Goal: Transaction & Acquisition: Purchase product/service

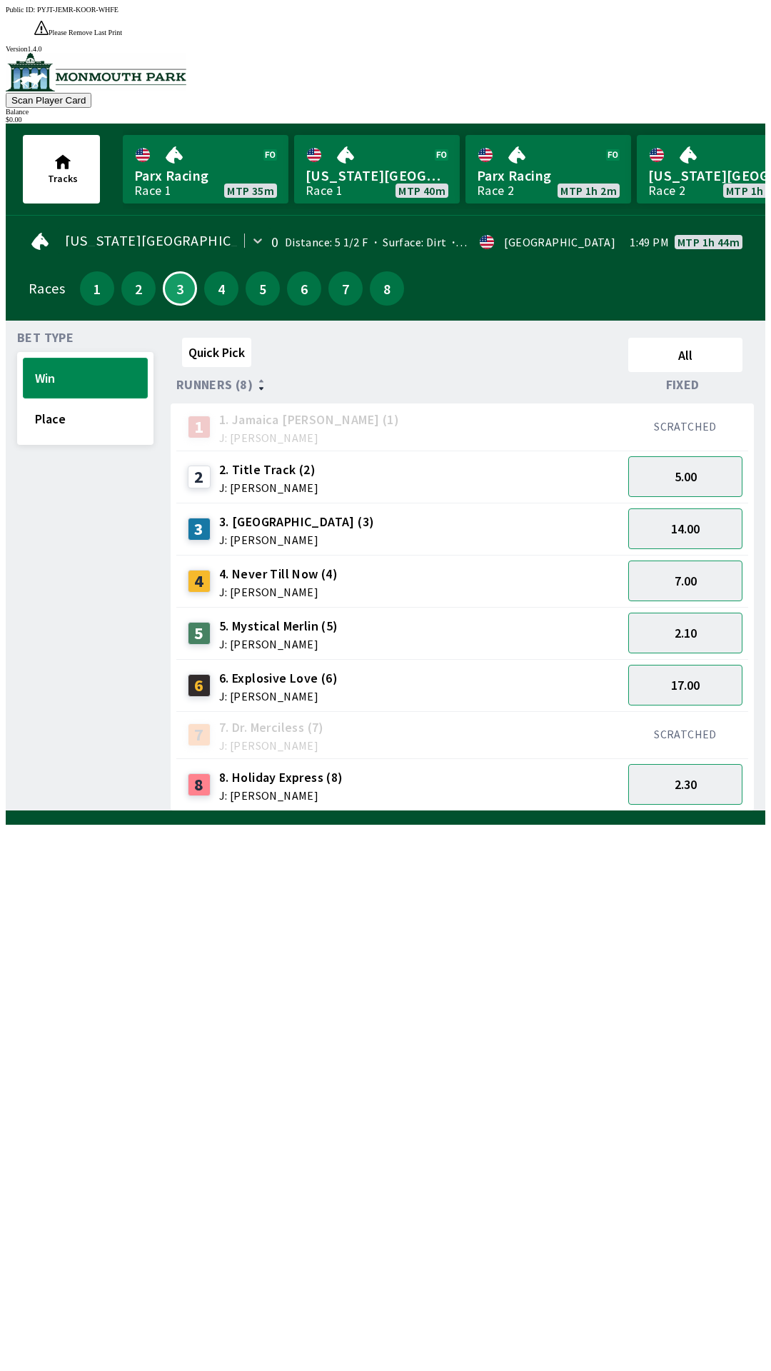
click at [56, 358] on button "Win" at bounding box center [85, 378] width 125 height 41
click at [107, 405] on button "Place" at bounding box center [85, 418] width 125 height 41
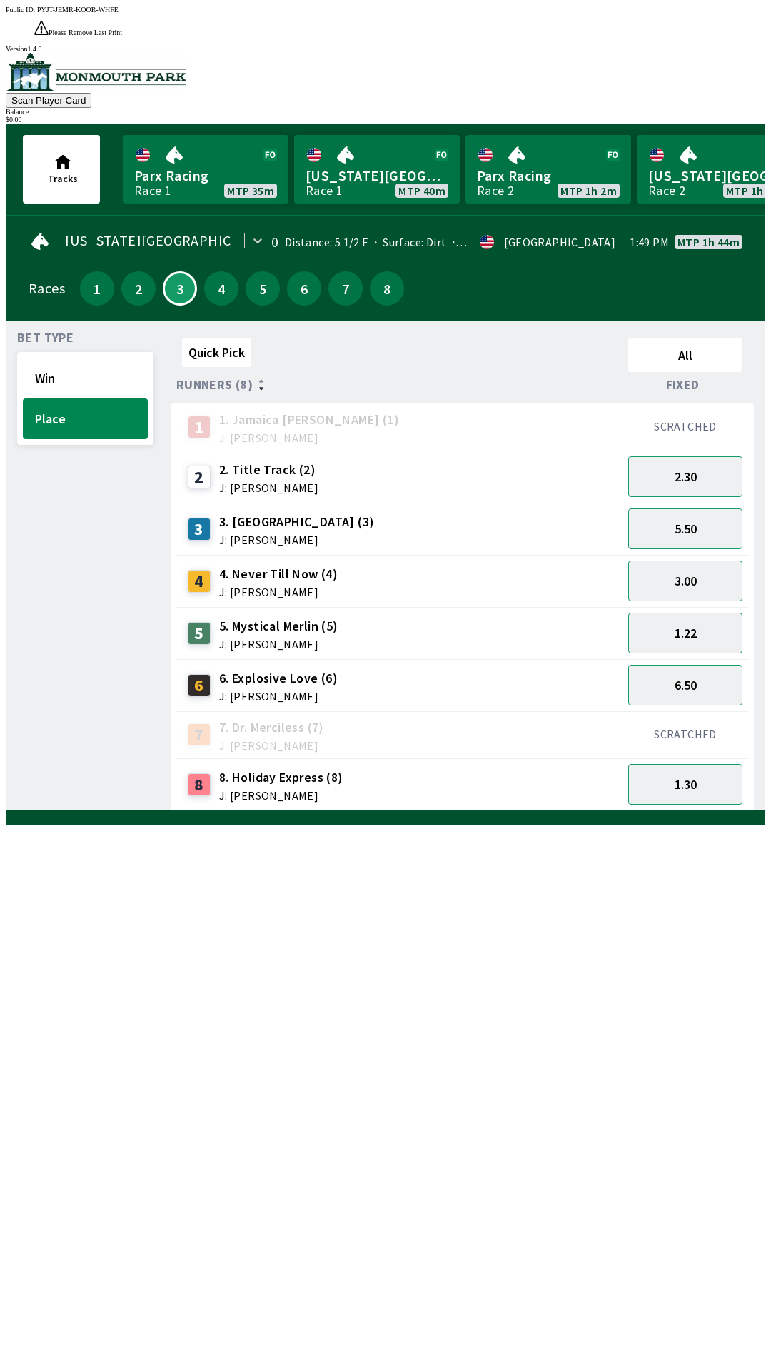
click at [101, 471] on div "Bet Type Win Place" at bounding box center [85, 571] width 136 height 479
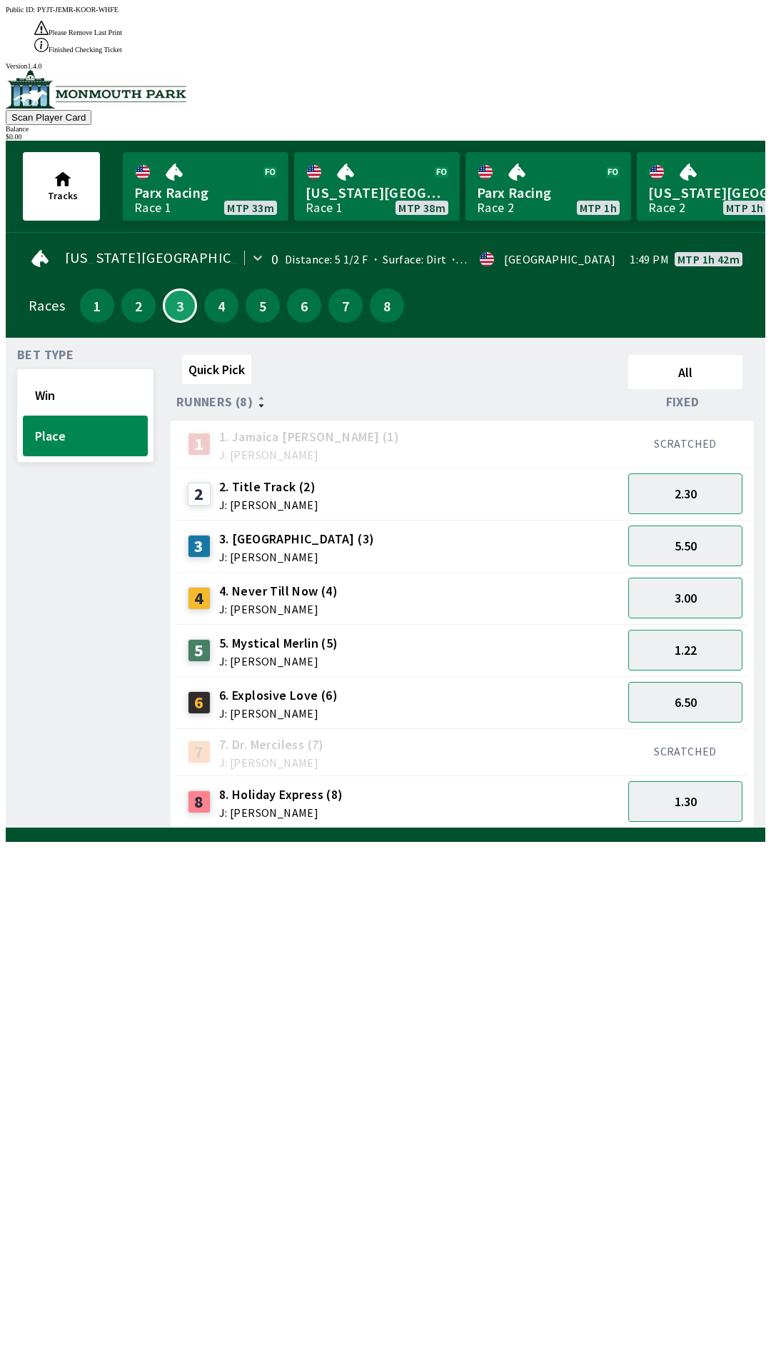
click at [658, 842] on div at bounding box center [386, 835] width 760 height 14
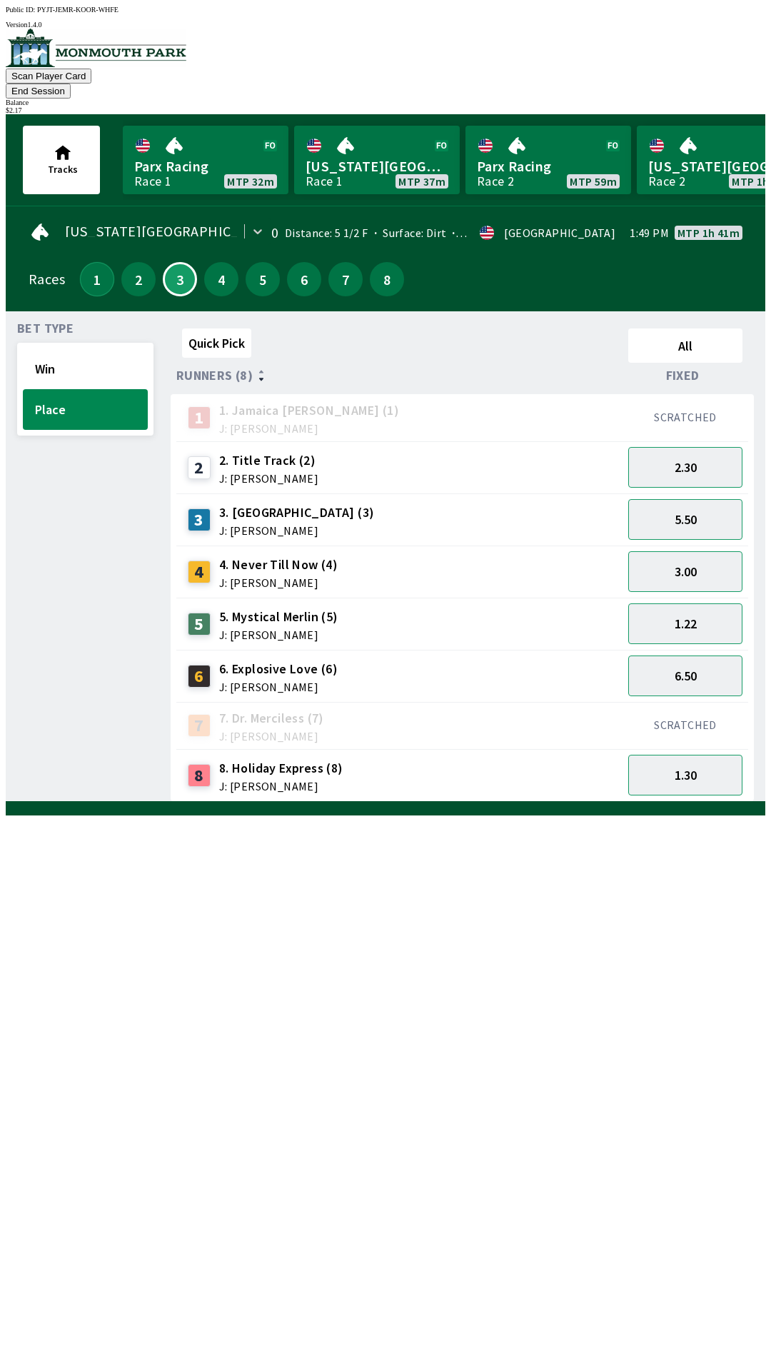
click at [81, 265] on button "1" at bounding box center [97, 279] width 34 height 34
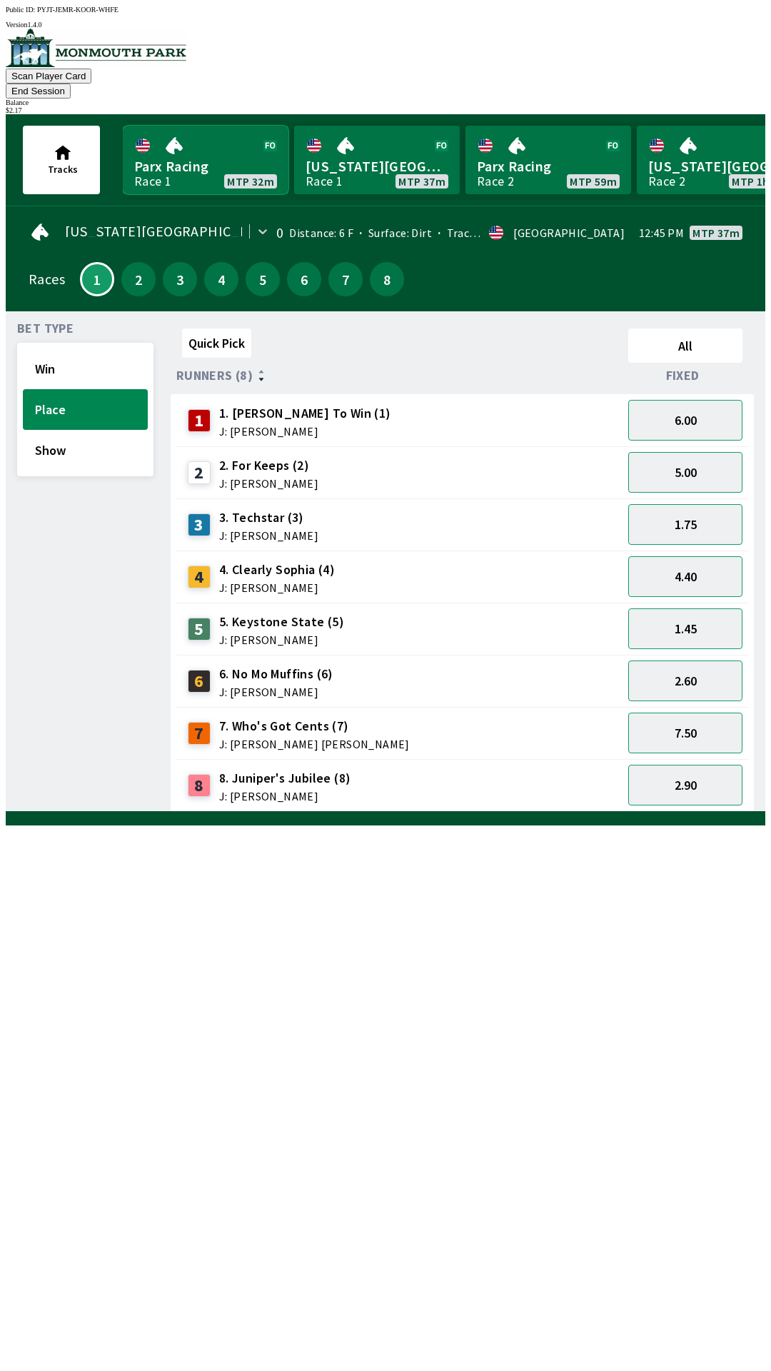
click at [204, 145] on link "Parx Racing Race 1 MTP 32m" at bounding box center [206, 160] width 166 height 69
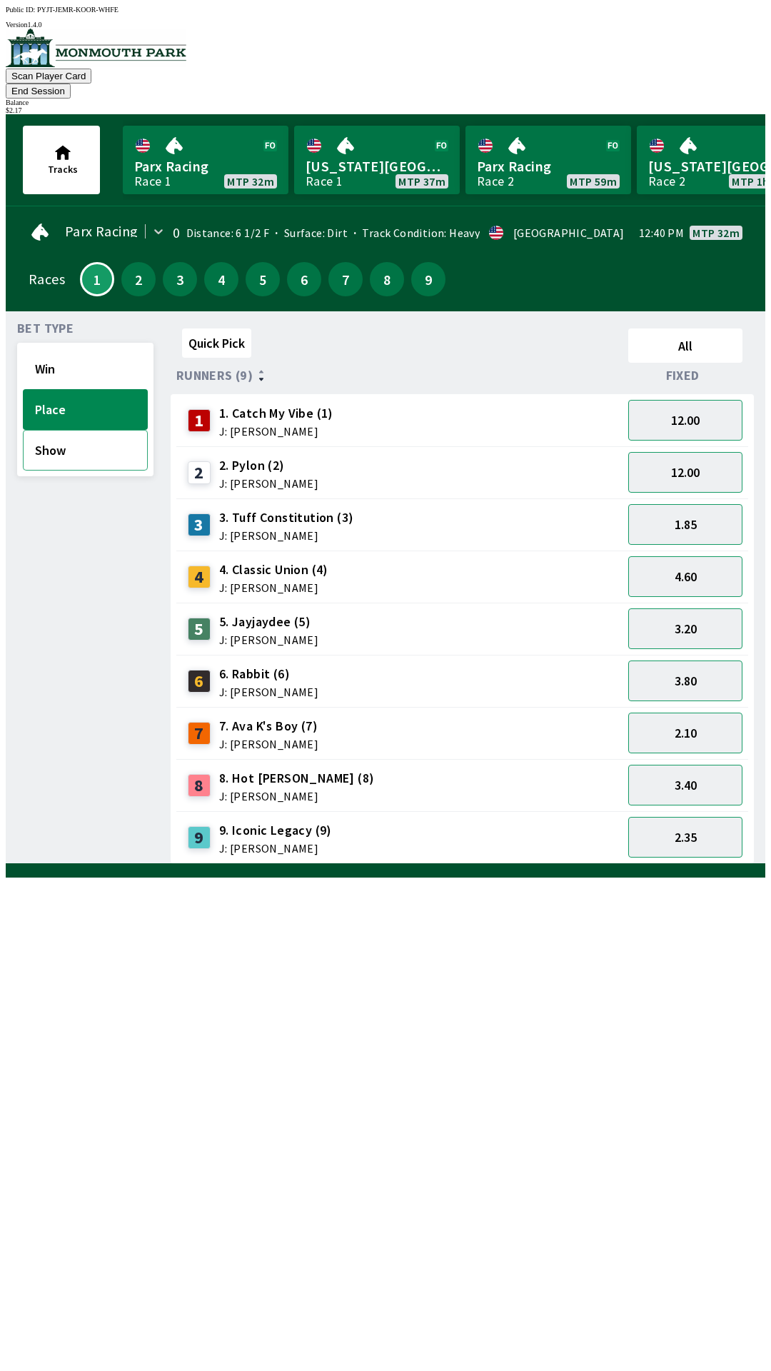
click at [81, 436] on button "Show" at bounding box center [85, 450] width 125 height 41
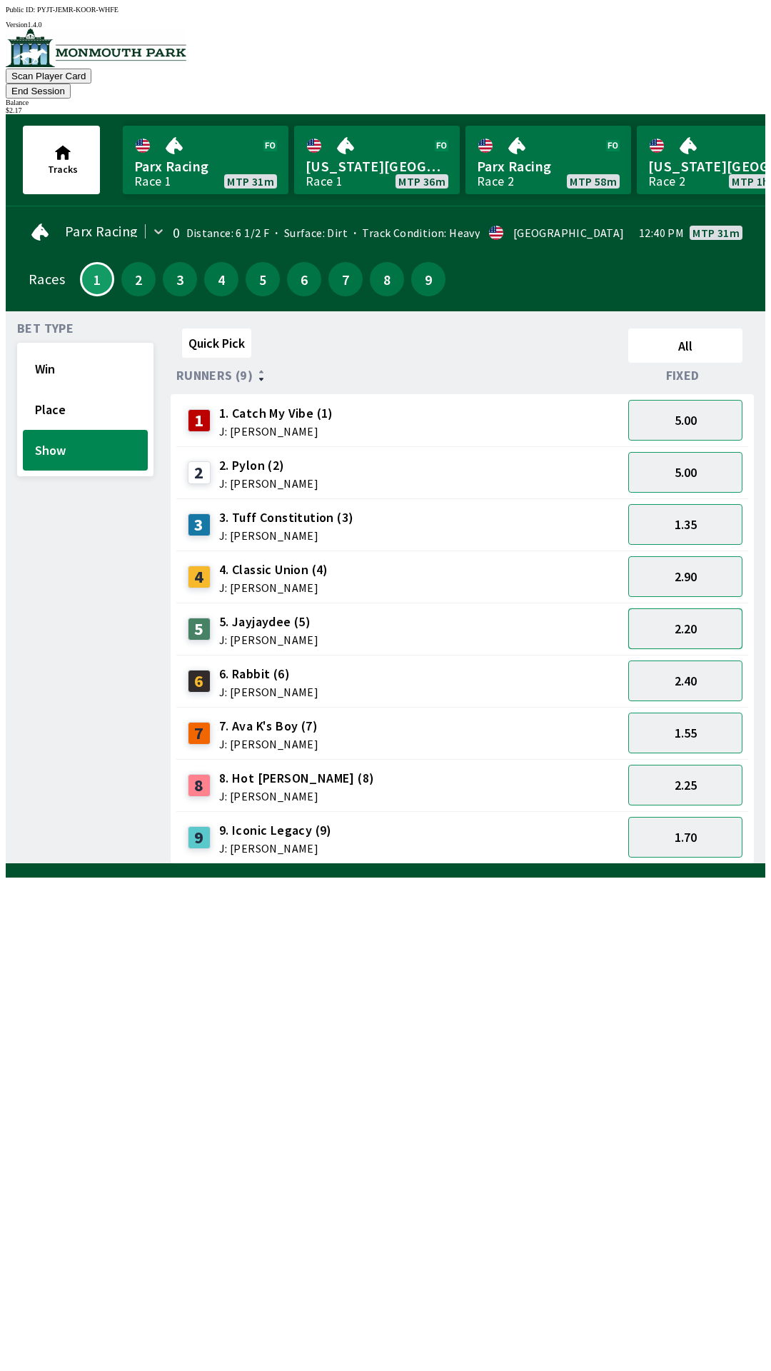
click at [708, 608] on button "2.20" at bounding box center [685, 628] width 114 height 41
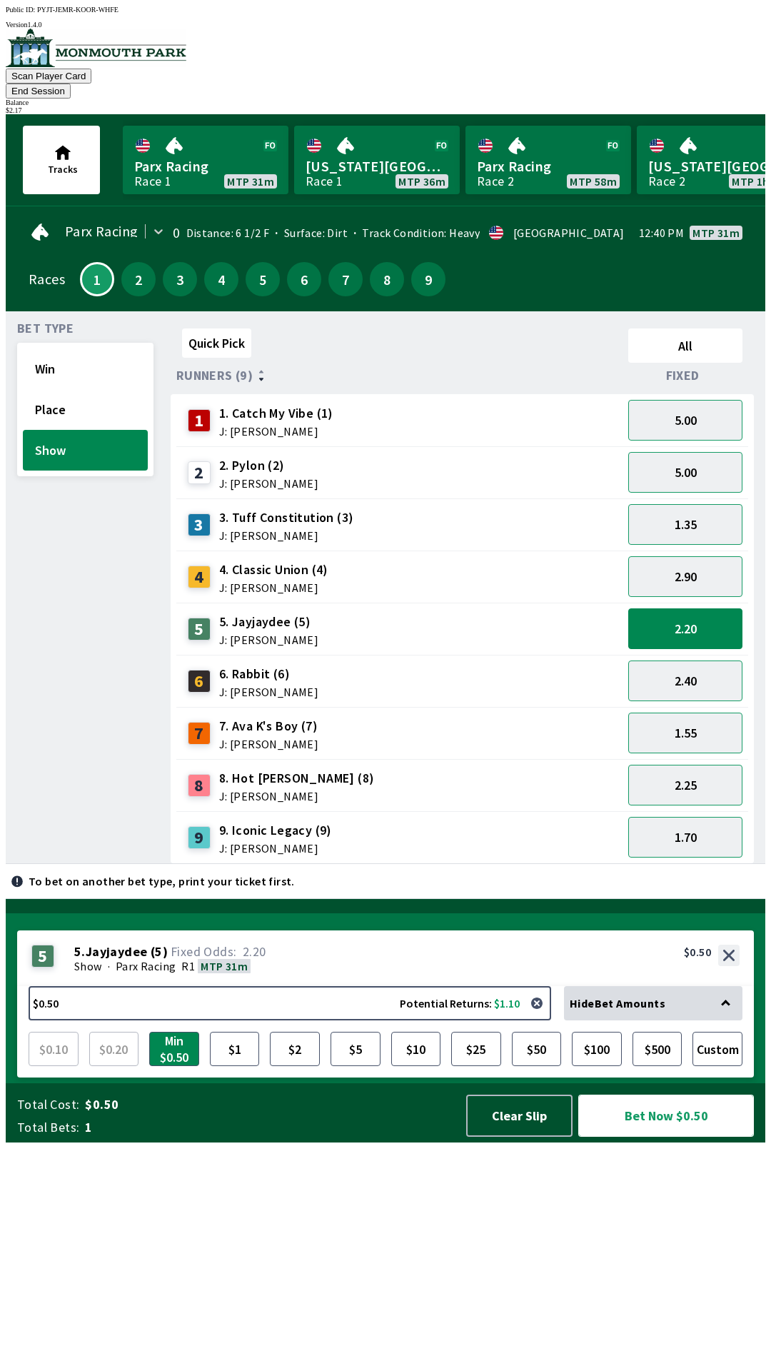
click at [669, 1137] on button "Bet Now $0.50" at bounding box center [666, 1116] width 176 height 42
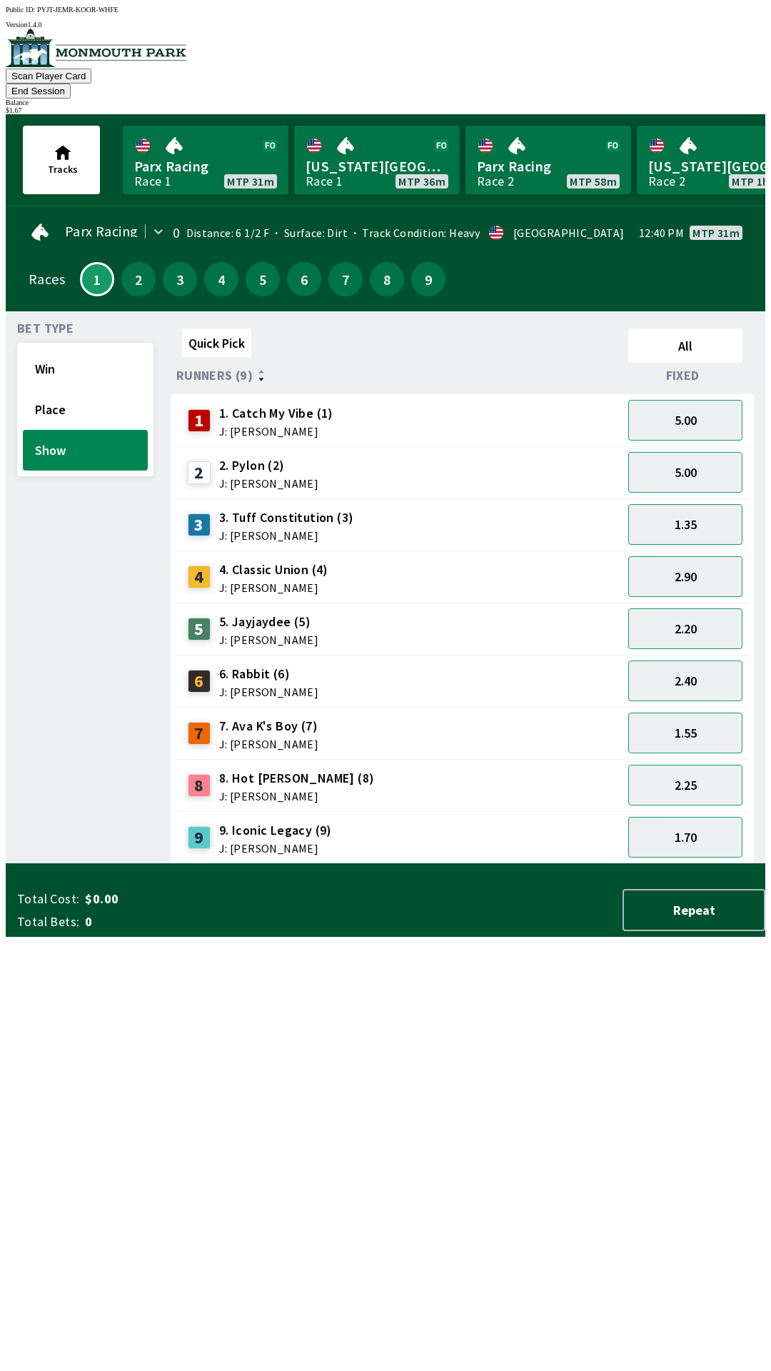
click at [44, 728] on div "Bet Type Win Place Show" at bounding box center [85, 593] width 136 height 541
click at [129, 262] on button "2" at bounding box center [138, 279] width 34 height 34
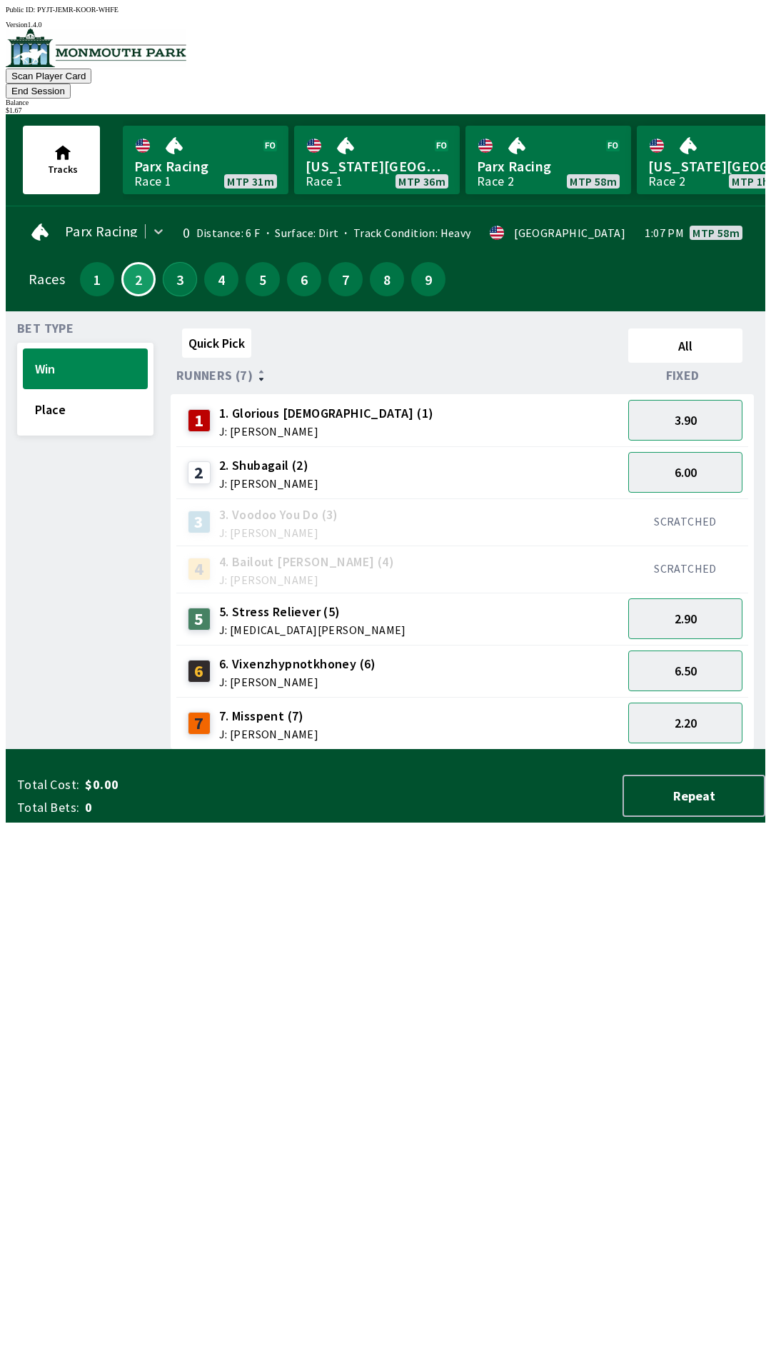
click at [174, 262] on button "3" at bounding box center [180, 279] width 34 height 34
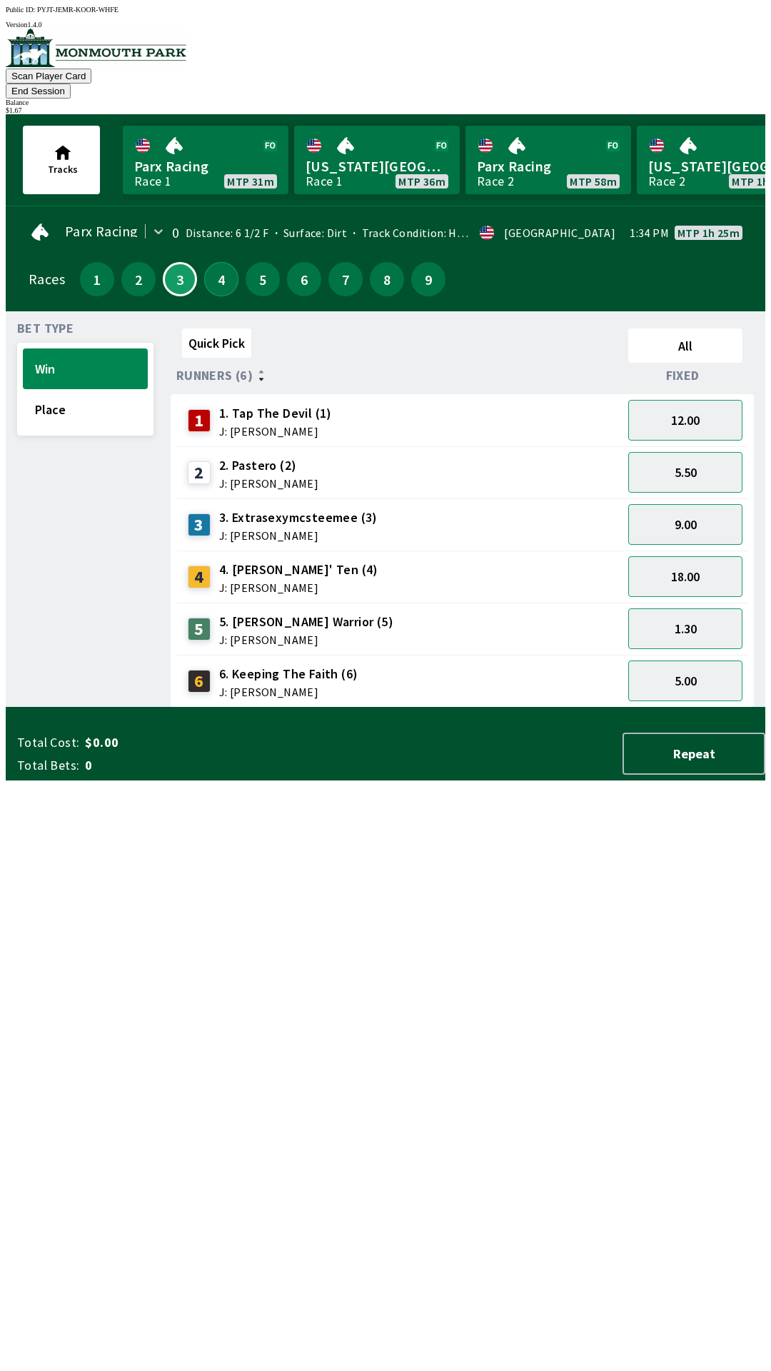
click at [215, 262] on button "4" at bounding box center [221, 279] width 34 height 34
click at [249, 266] on button "5" at bounding box center [263, 279] width 34 height 34
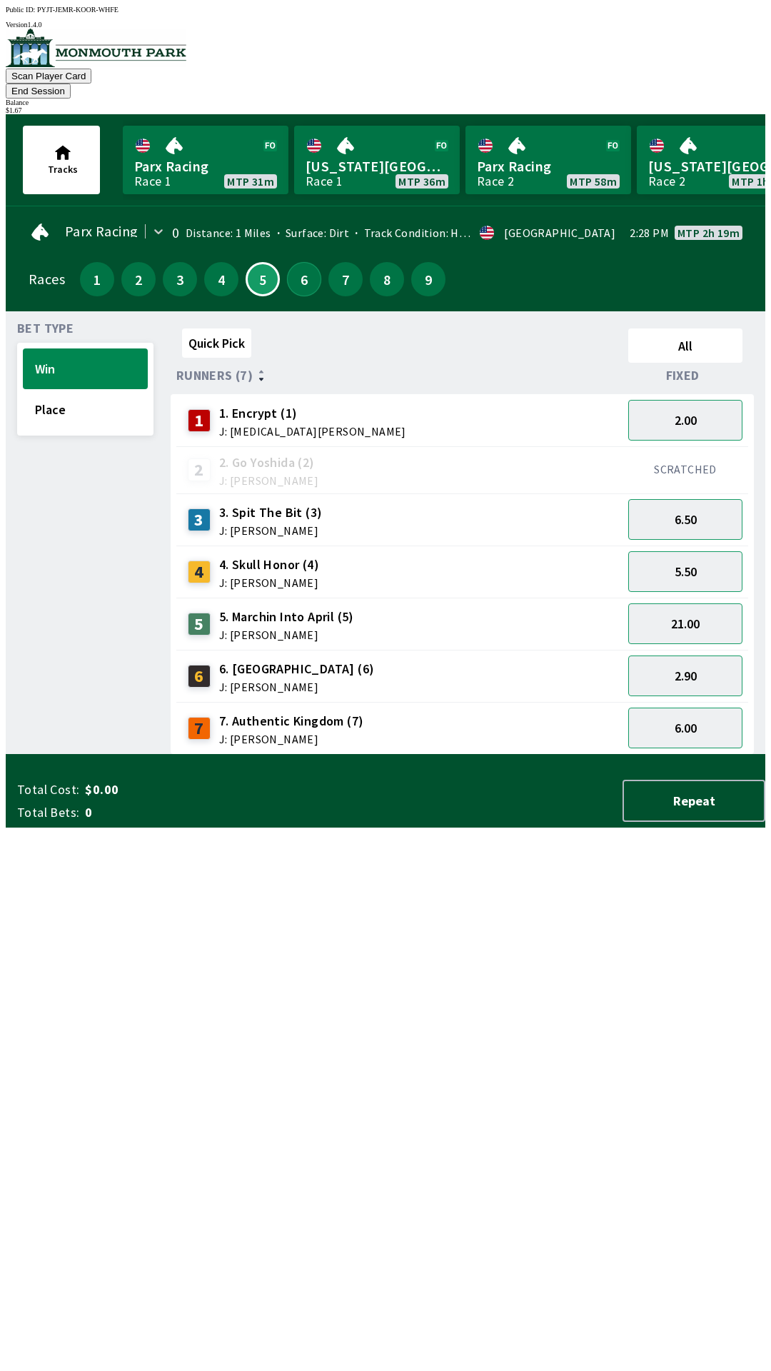
click at [295, 265] on button "6" at bounding box center [304, 279] width 34 height 34
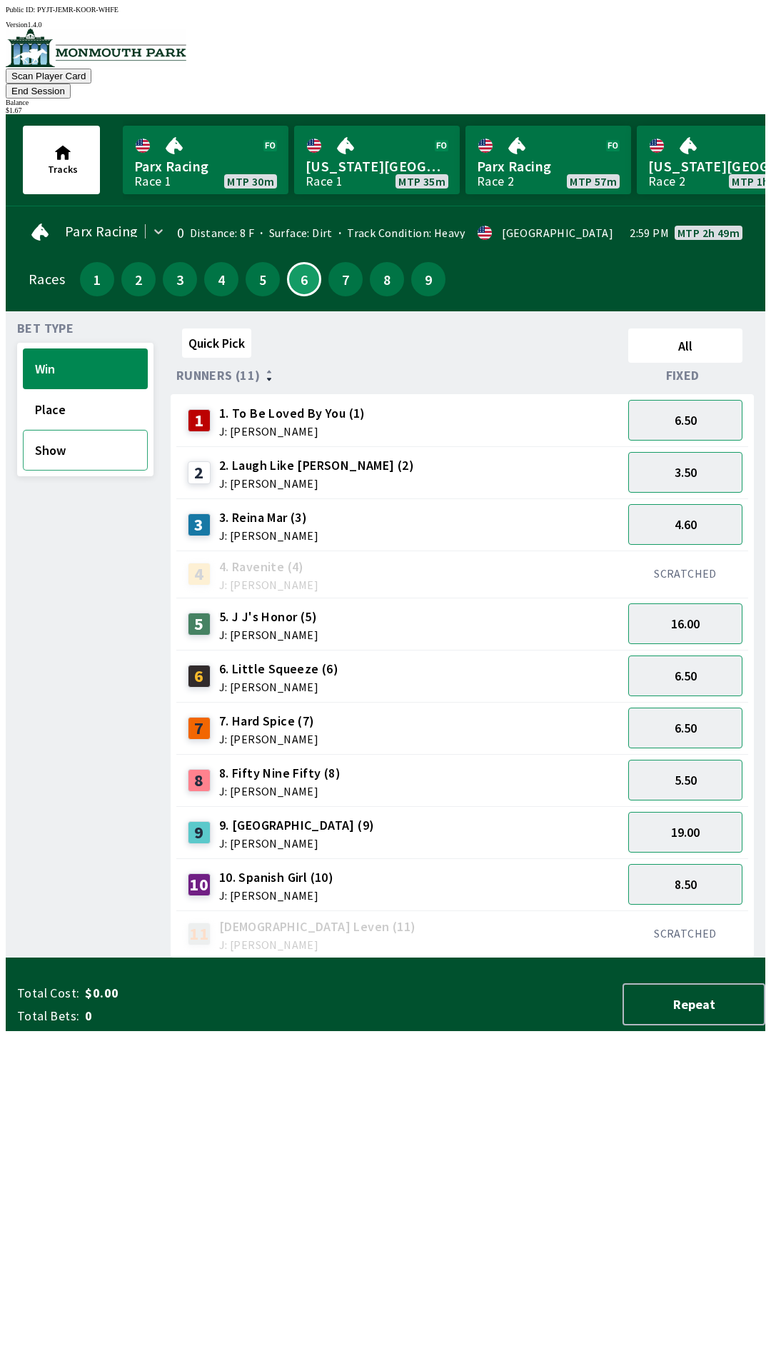
click at [70, 443] on button "Show" at bounding box center [85, 450] width 125 height 41
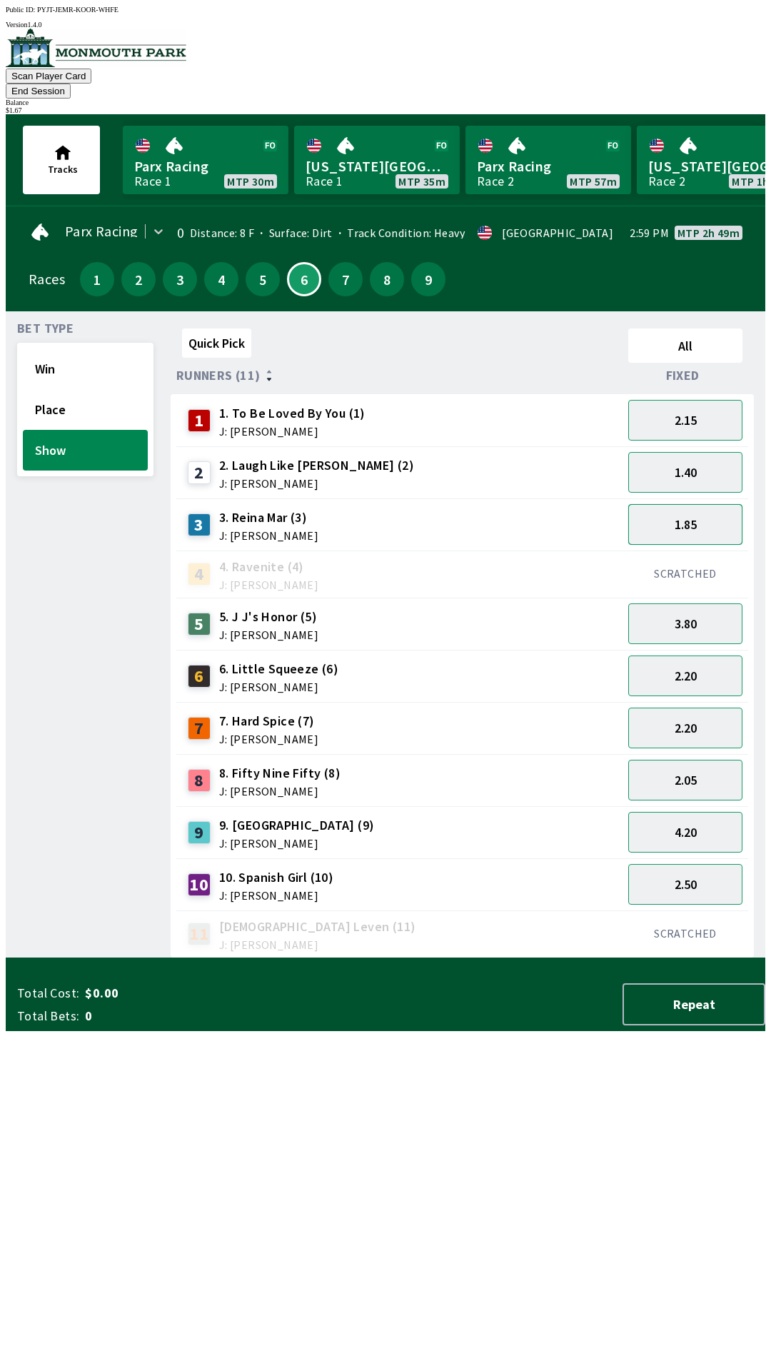
click at [692, 506] on button "1.85" at bounding box center [685, 524] width 114 height 41
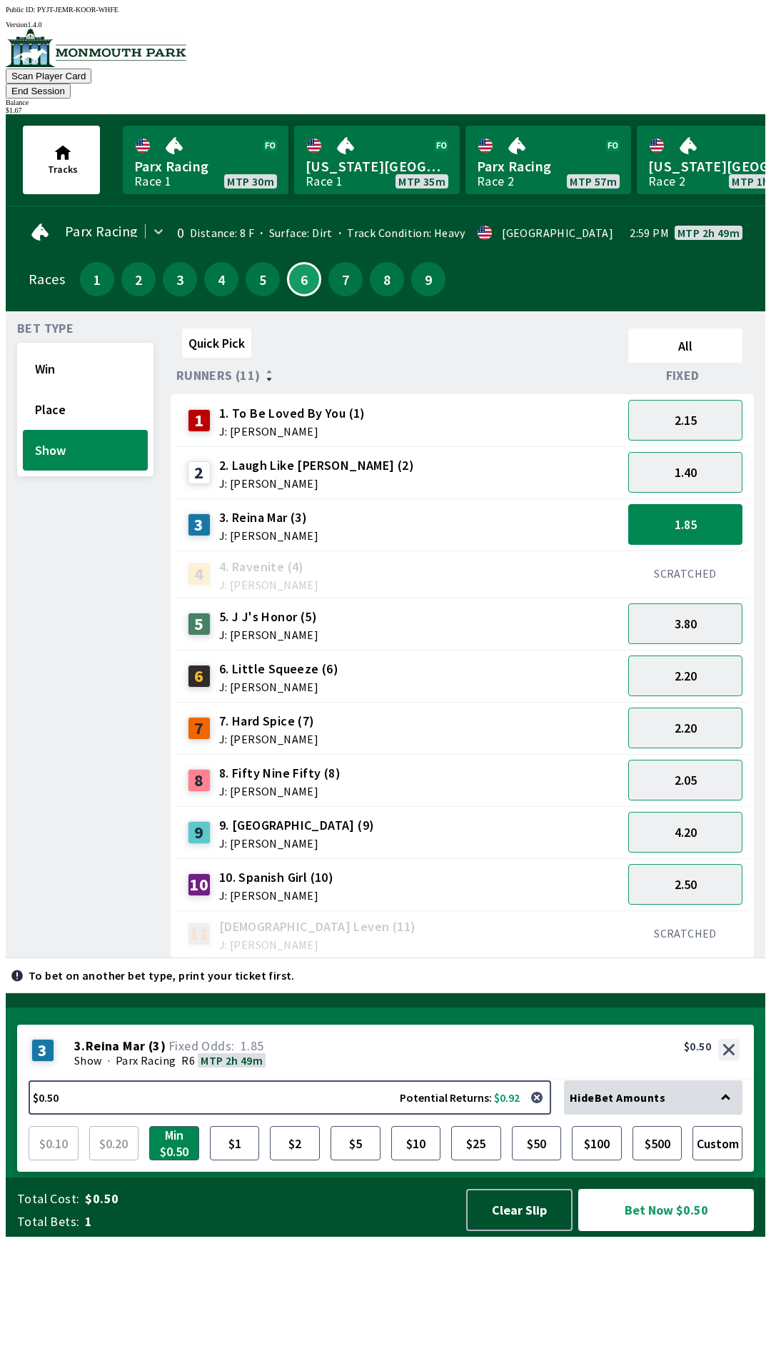
click at [659, 1231] on button "Bet Now $0.50" at bounding box center [666, 1210] width 176 height 42
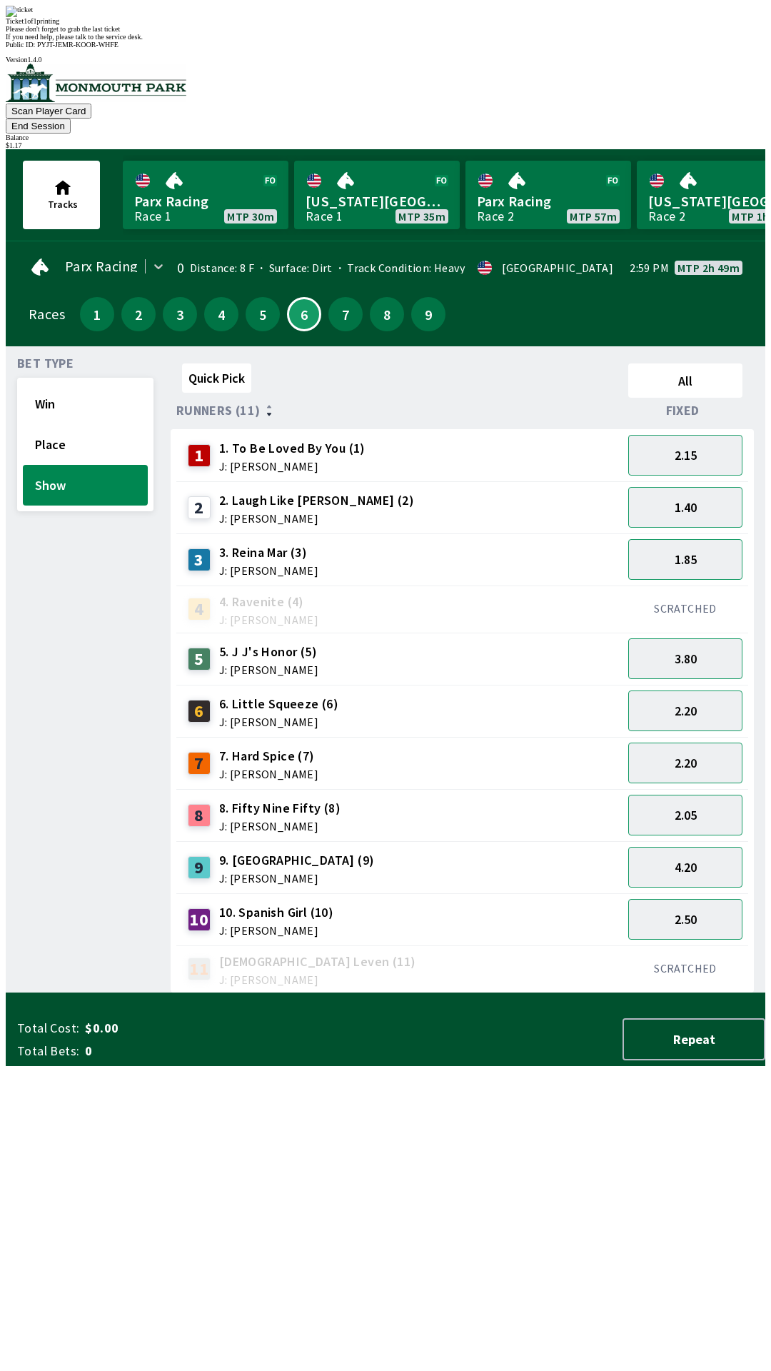
click at [49, 922] on div "Bet Type Win Place Show" at bounding box center [85, 676] width 136 height 636
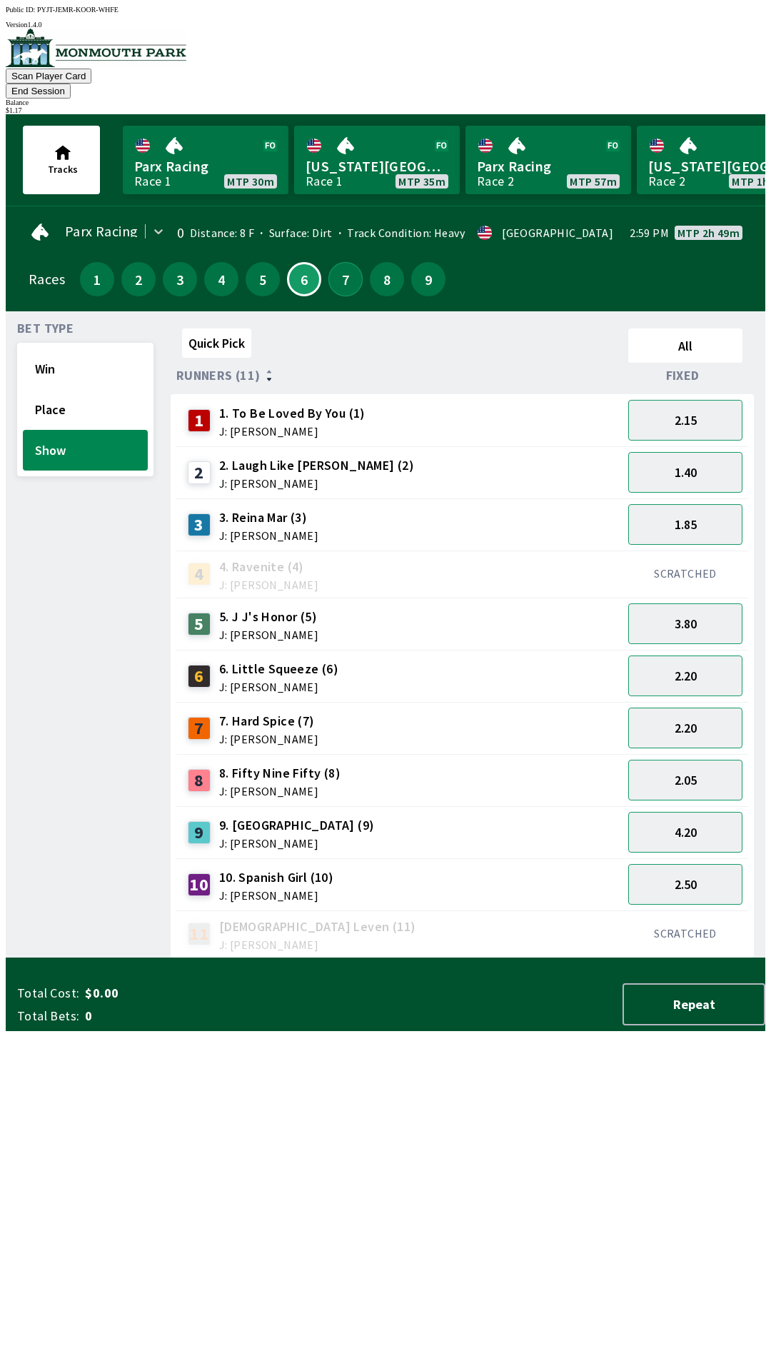
click at [333, 262] on button "7" at bounding box center [345, 279] width 34 height 34
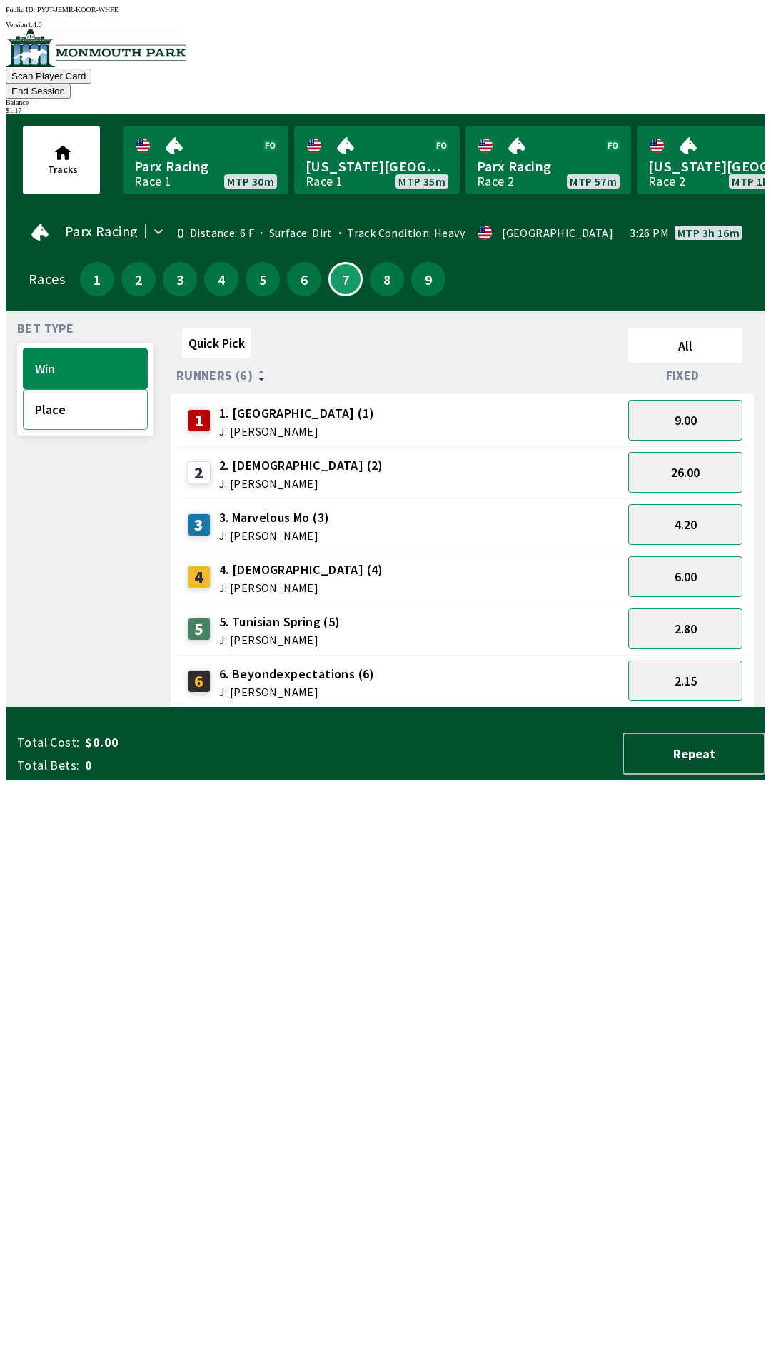
click at [60, 392] on button "Place" at bounding box center [85, 409] width 125 height 41
click at [375, 263] on button "8" at bounding box center [387, 279] width 34 height 34
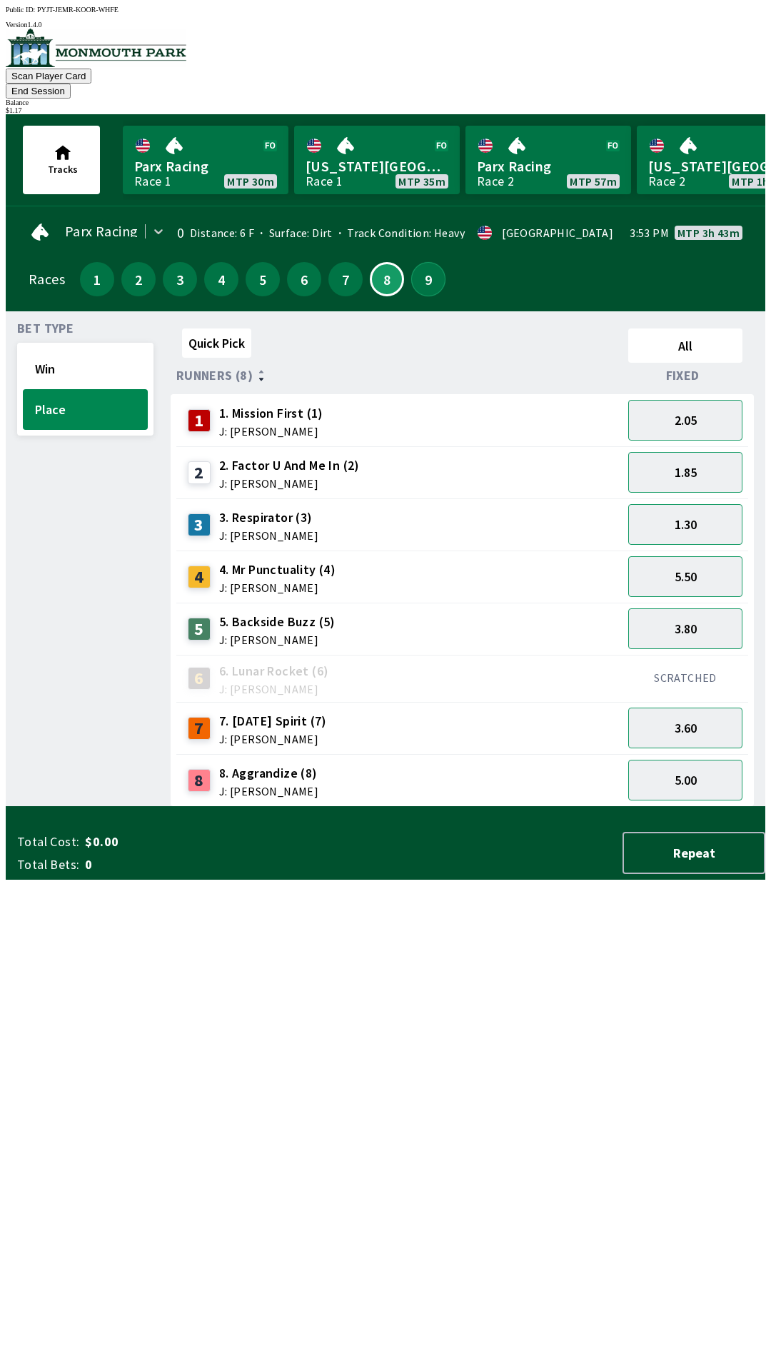
click at [411, 263] on button "9" at bounding box center [428, 279] width 34 height 34
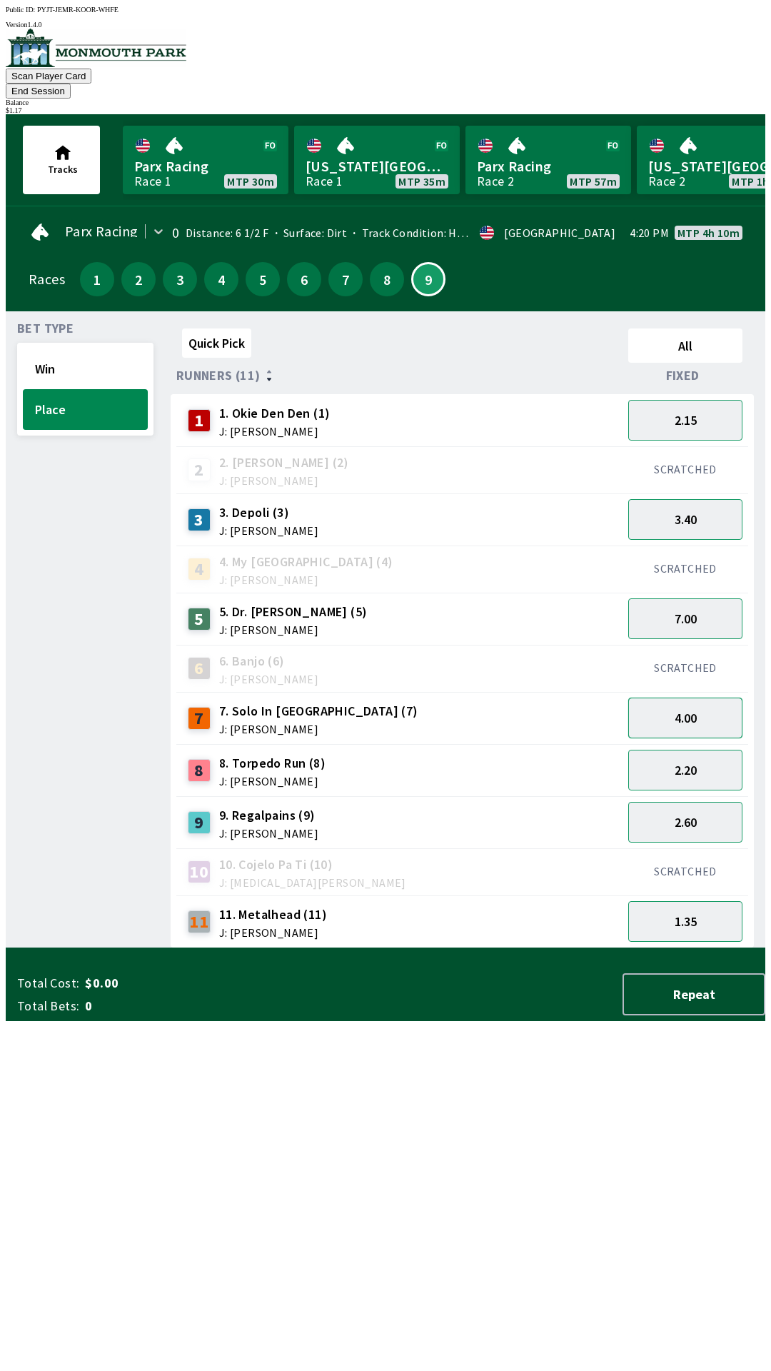
click at [710, 698] on button "4.00" at bounding box center [685, 718] width 114 height 41
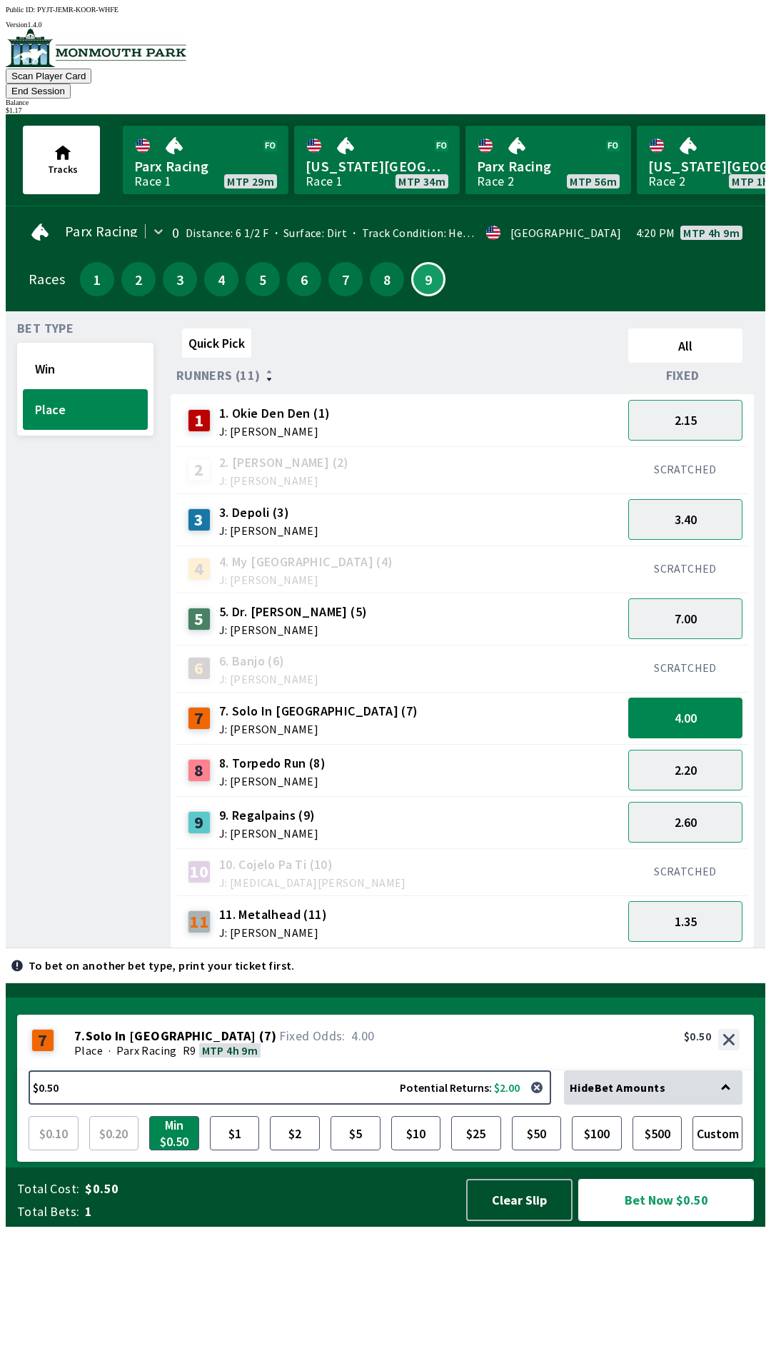
click at [668, 1221] on button "Bet Now $0.50" at bounding box center [666, 1200] width 176 height 42
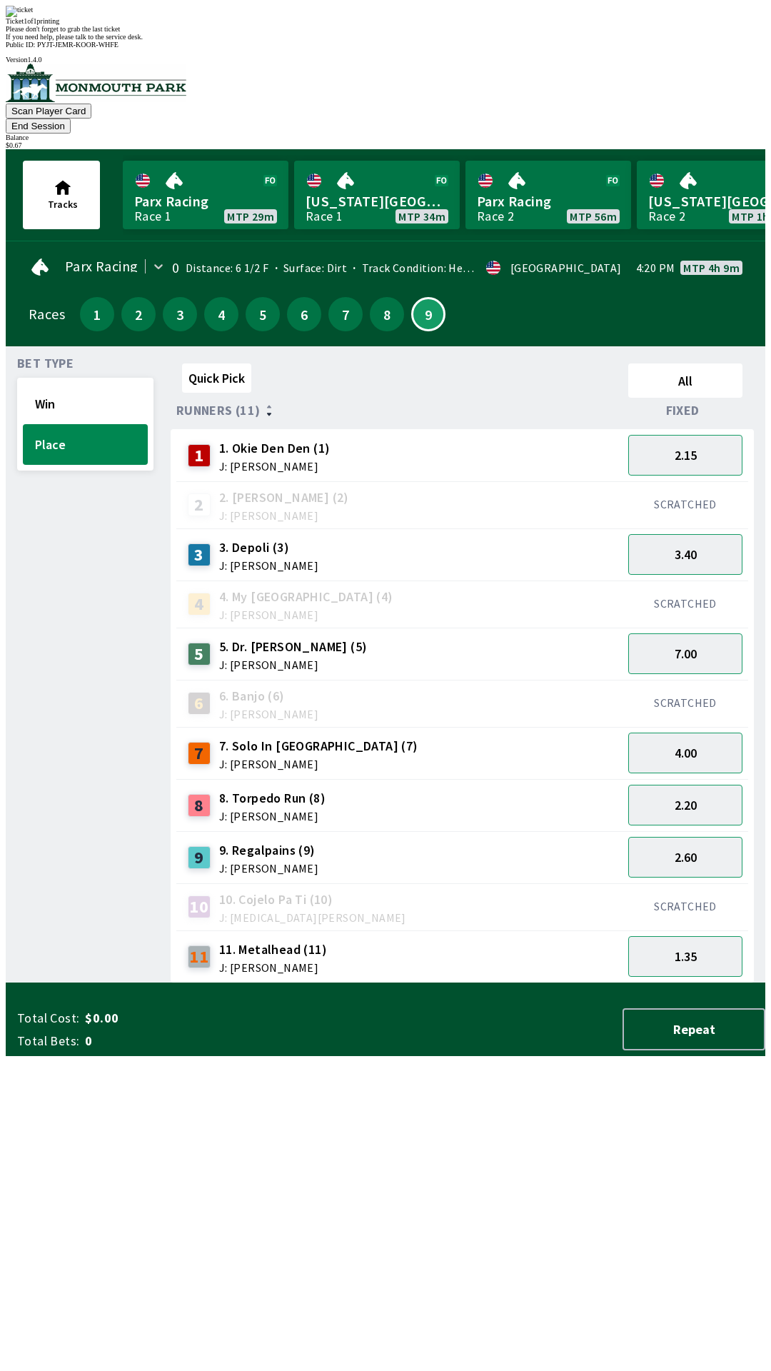
click at [64, 623] on div "Bet Type Win Place" at bounding box center [85, 671] width 136 height 626
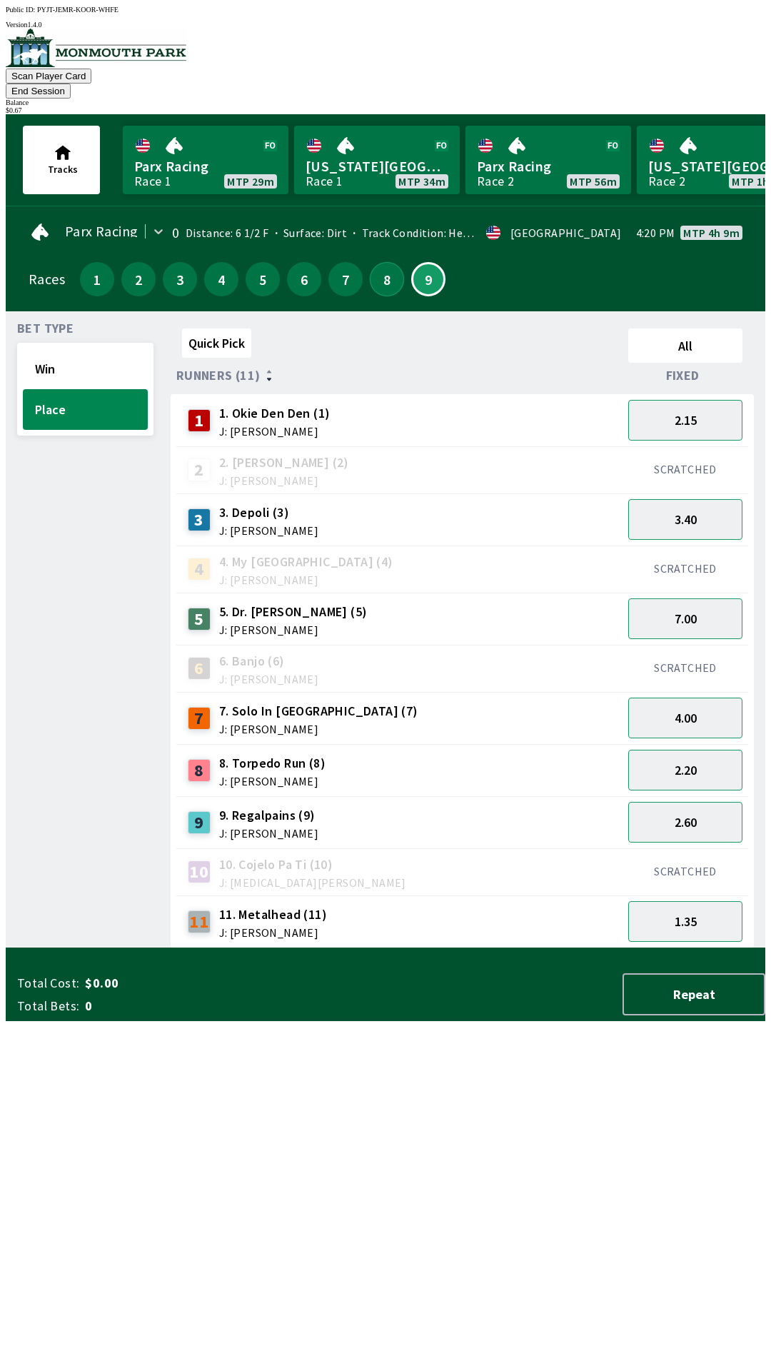
click at [370, 262] on button "8" at bounding box center [387, 279] width 34 height 34
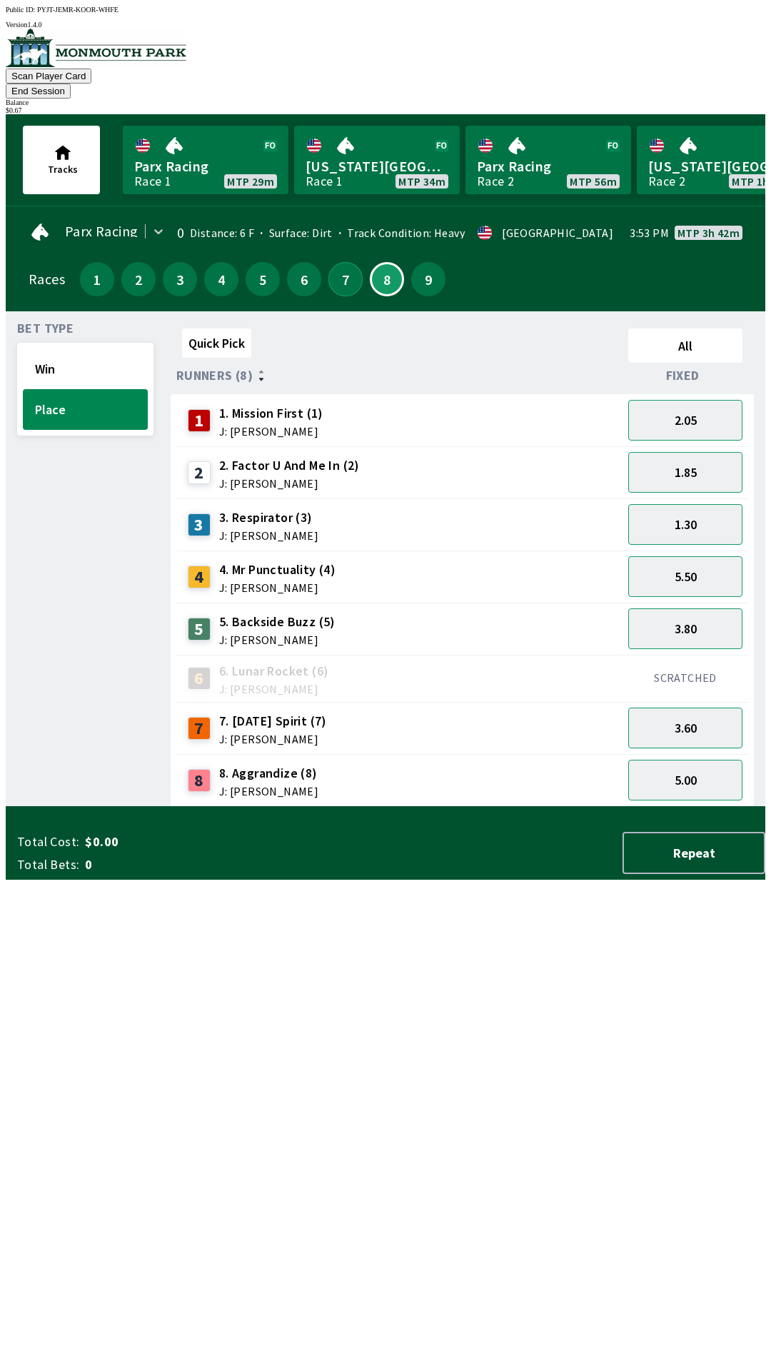
click at [341, 262] on button "7" at bounding box center [345, 279] width 34 height 34
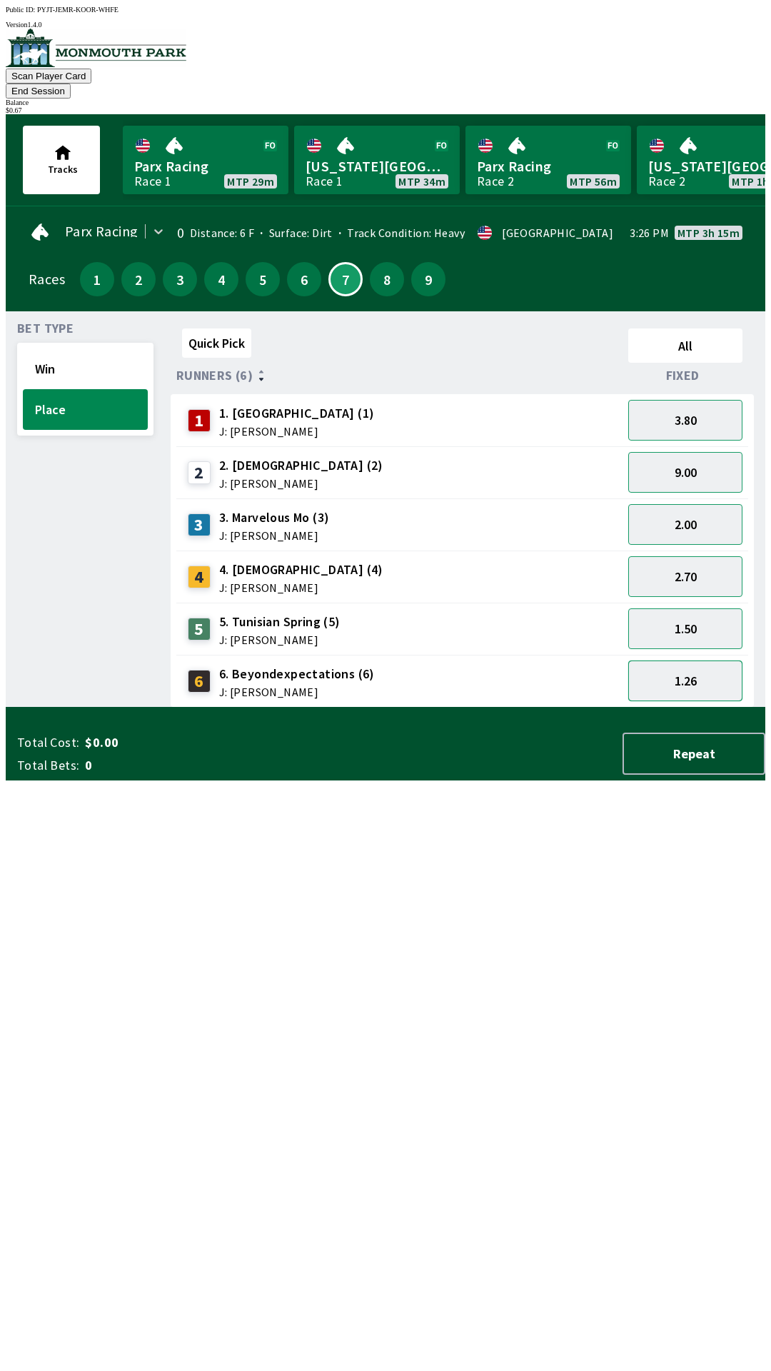
click at [700, 661] on button "1.26" at bounding box center [685, 681] width 114 height 41
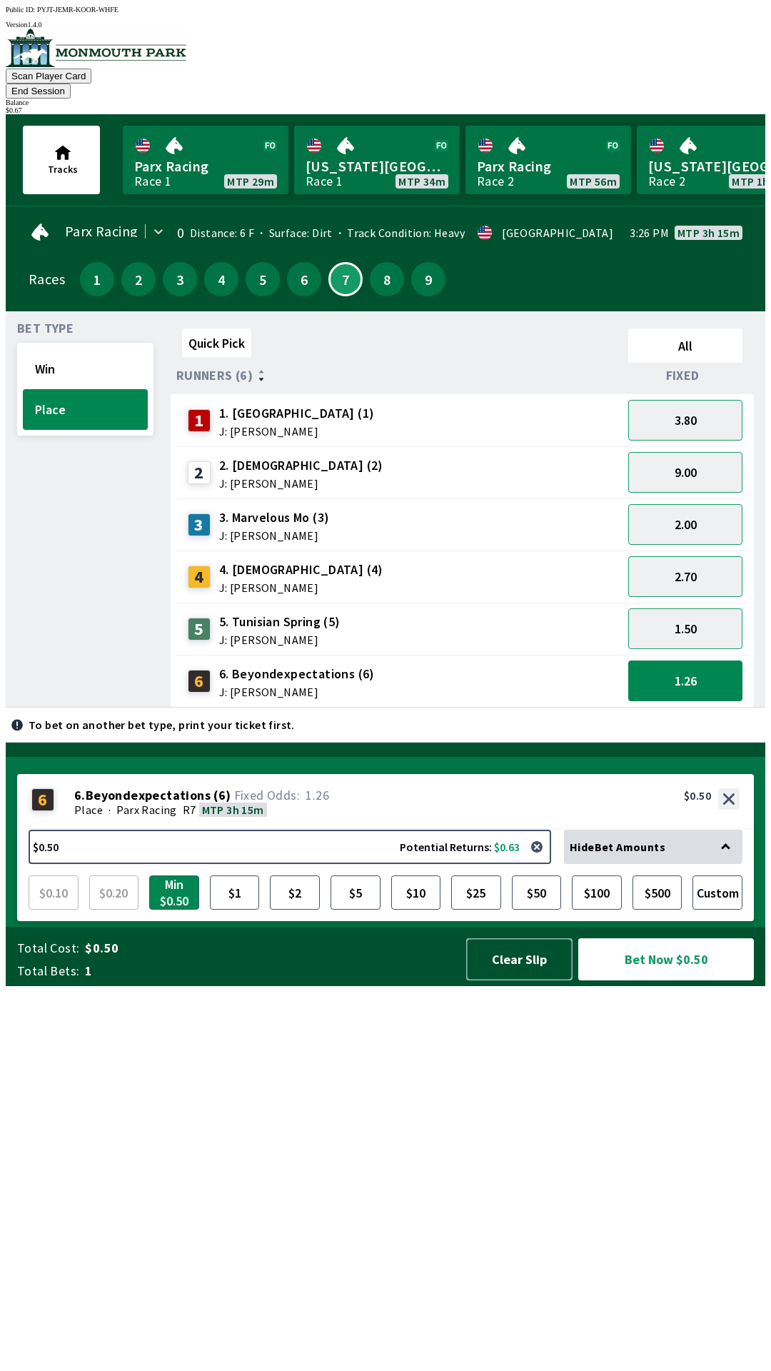
click at [517, 980] on button "Clear Slip" at bounding box center [519, 959] width 106 height 42
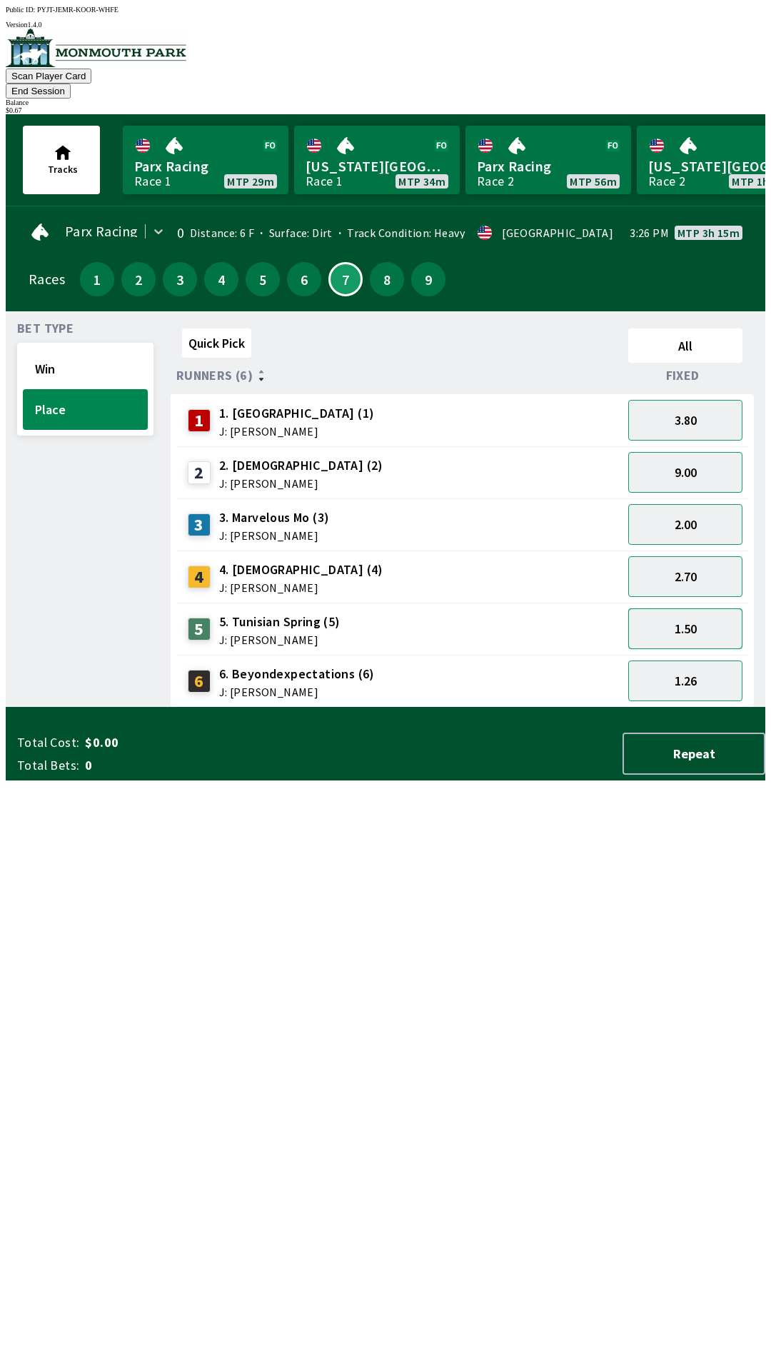
click at [694, 608] on button "1.50" at bounding box center [685, 628] width 114 height 41
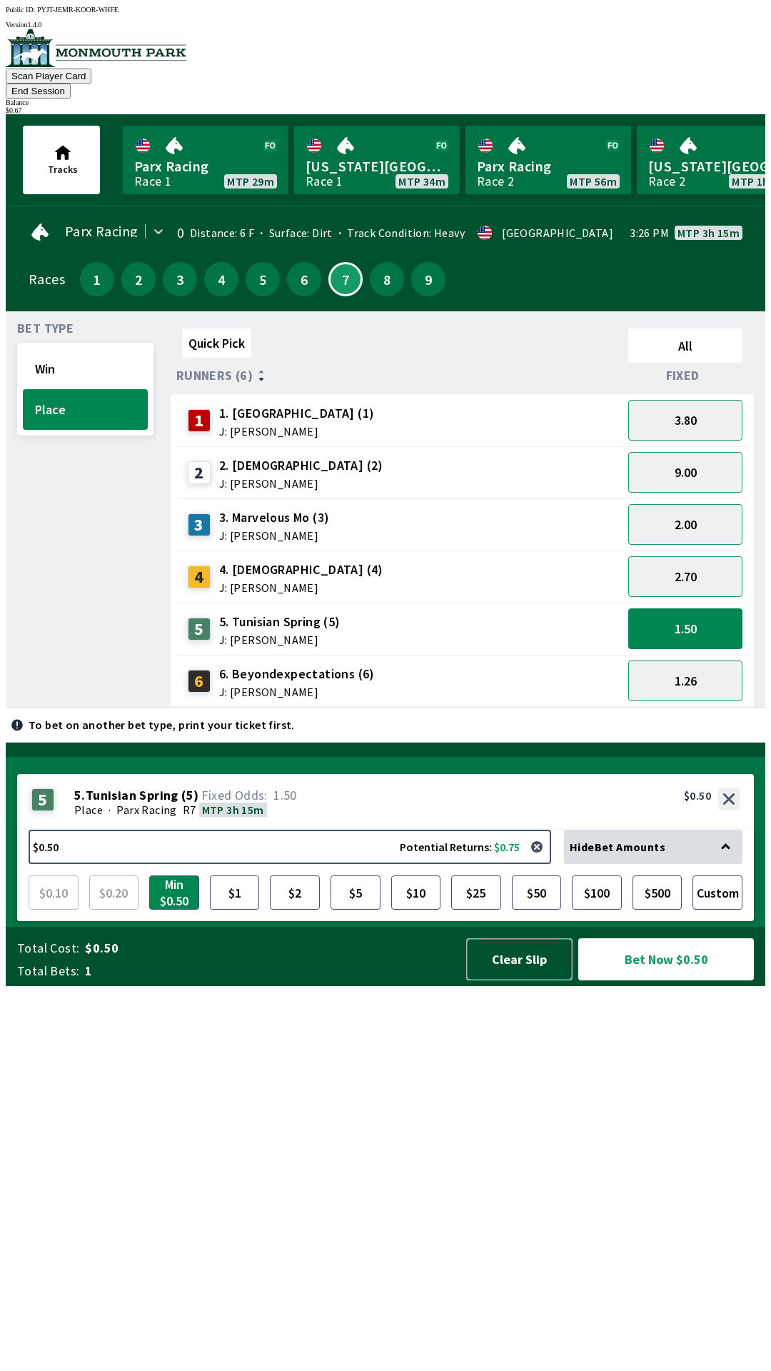
click at [506, 980] on button "Clear Slip" at bounding box center [519, 959] width 106 height 42
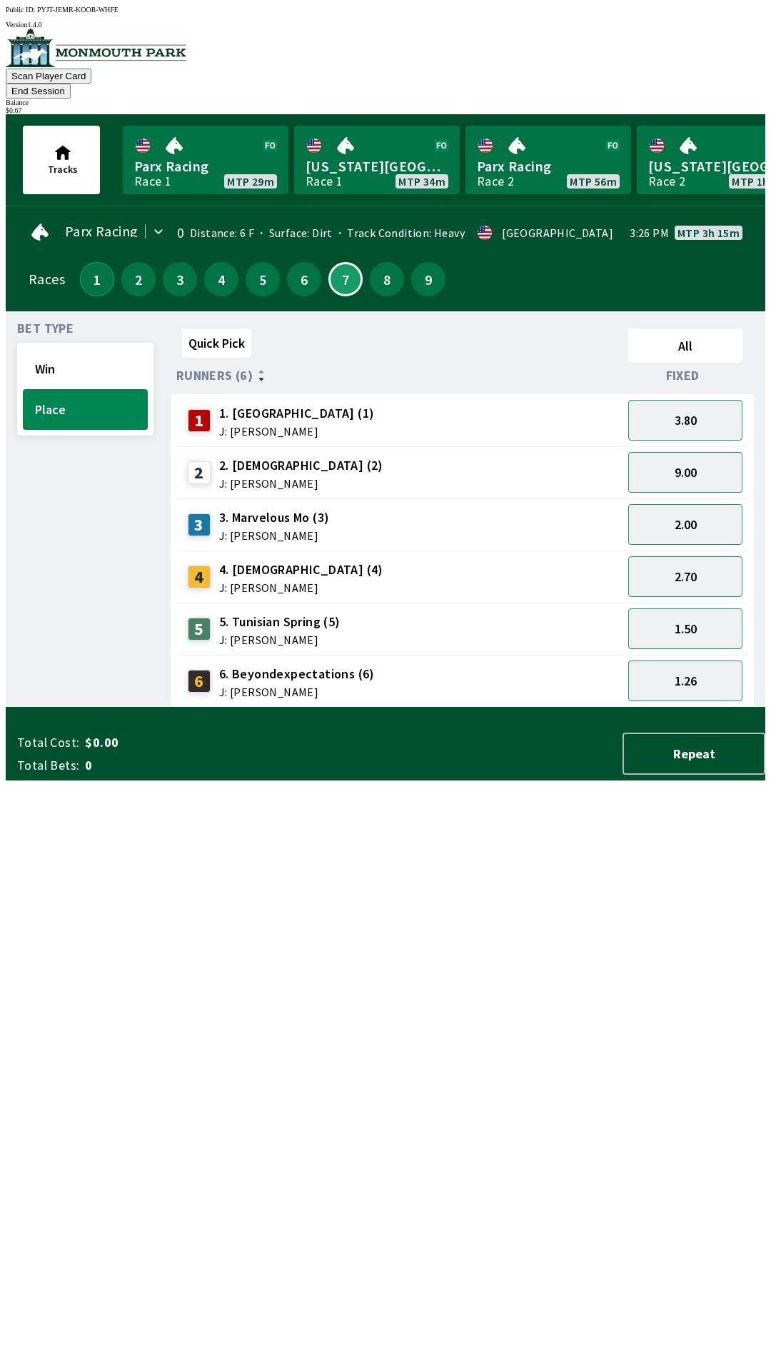
click at [86, 262] on button "1" at bounding box center [97, 279] width 34 height 34
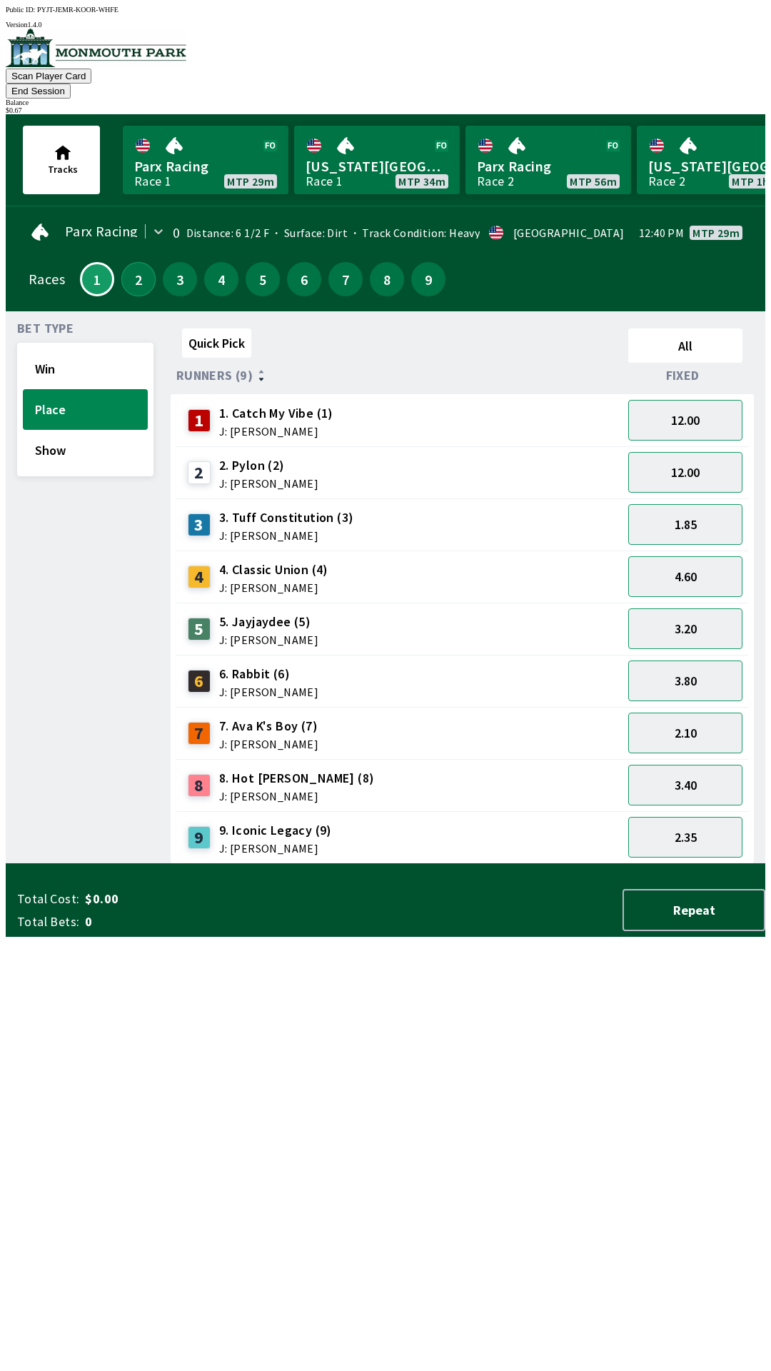
click at [124, 264] on button "2" at bounding box center [138, 279] width 34 height 34
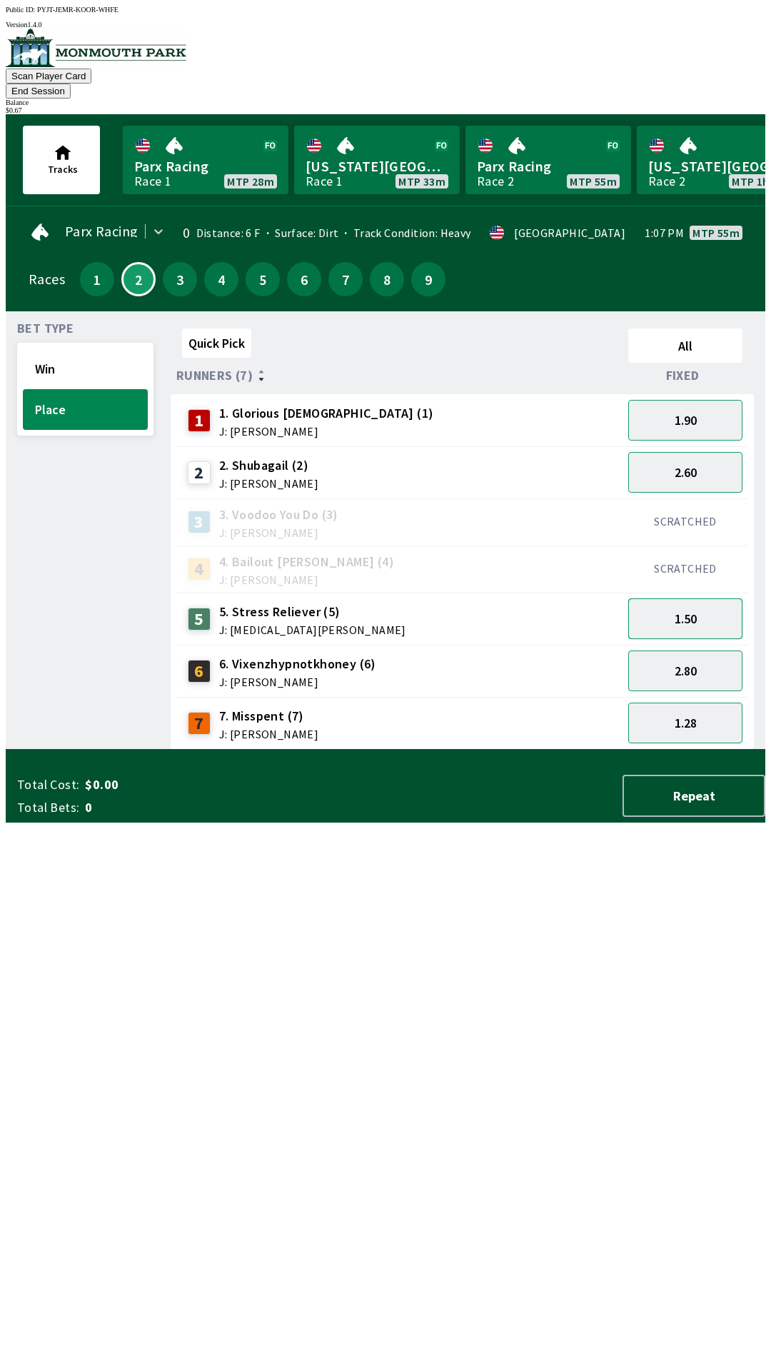
click at [692, 598] on button "1.50" at bounding box center [685, 618] width 114 height 41
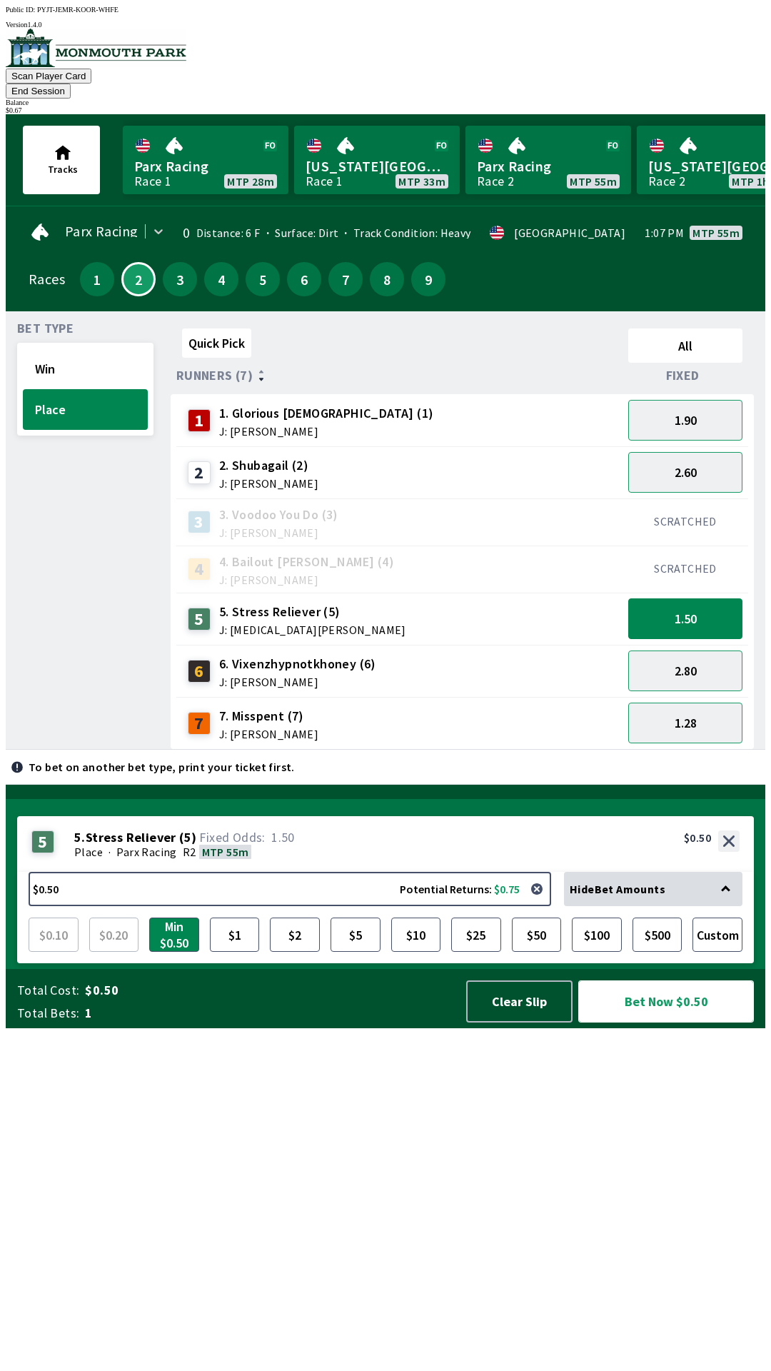
click at [656, 1023] on button "Bet Now $0.50" at bounding box center [666, 1001] width 176 height 42
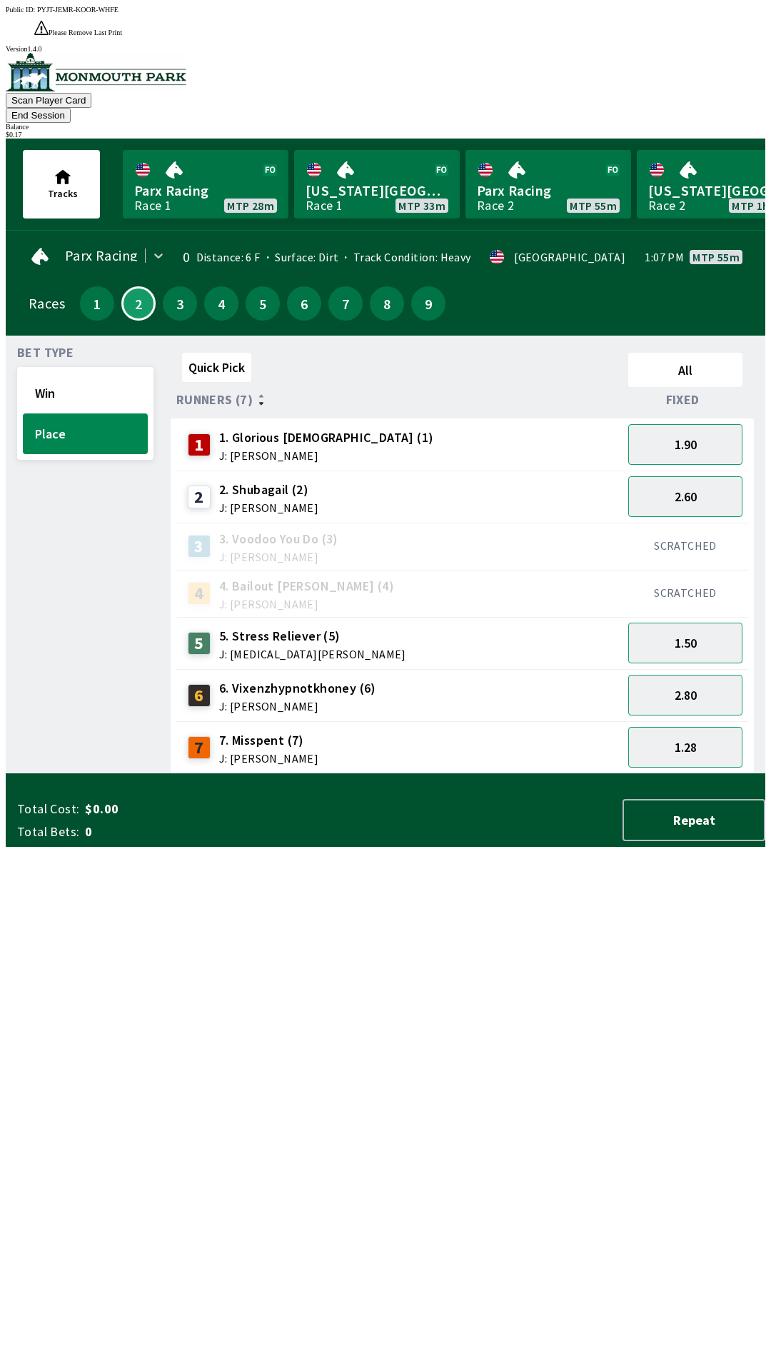
click at [55, 774] on div "Bet Type Win Place" at bounding box center [85, 560] width 136 height 427
click at [71, 108] on button "End Session" at bounding box center [38, 115] width 65 height 15
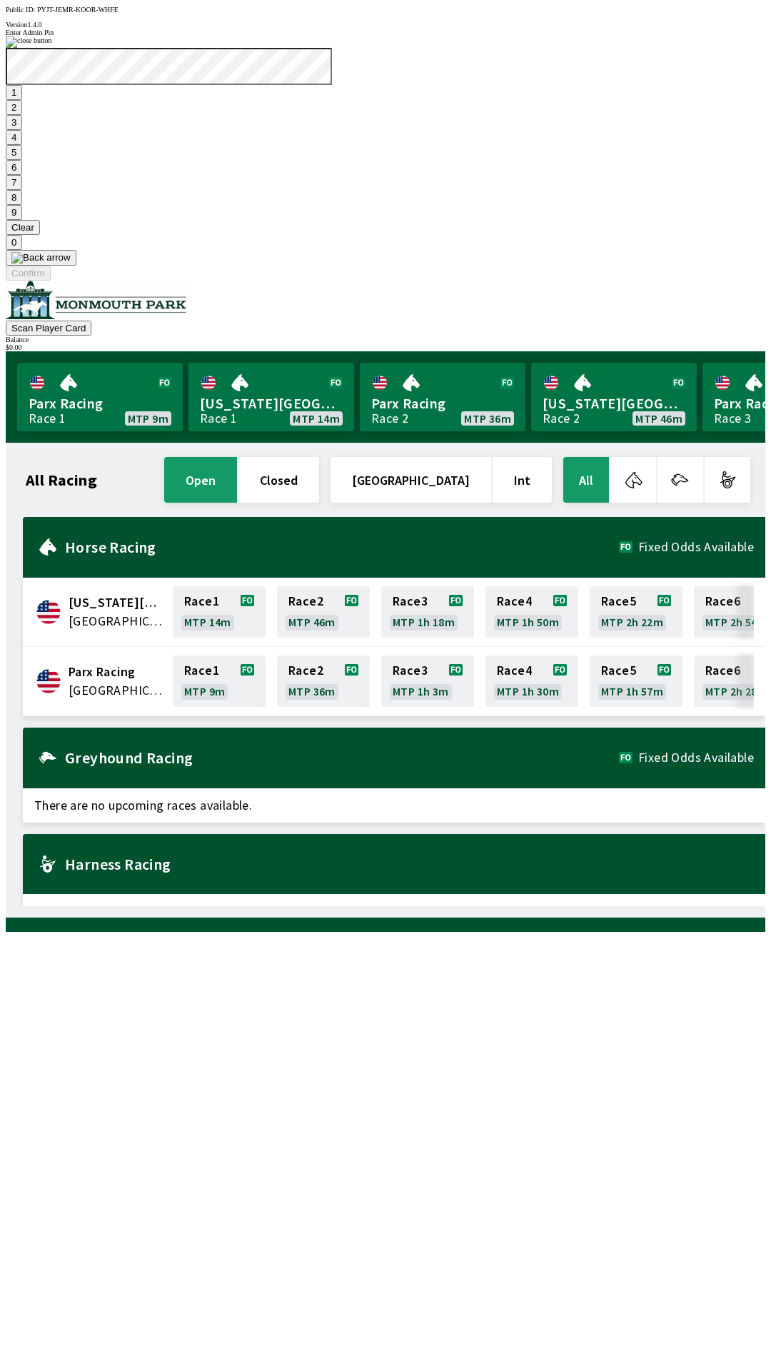
click at [22, 100] on button "1" at bounding box center [14, 92] width 16 height 15
click at [22, 220] on button "9" at bounding box center [14, 212] width 16 height 15
click at [22, 190] on button "7" at bounding box center [14, 182] width 16 height 15
click at [22, 130] on button "3" at bounding box center [14, 122] width 16 height 15
click at [51, 281] on button "Confirm" at bounding box center [28, 273] width 45 height 15
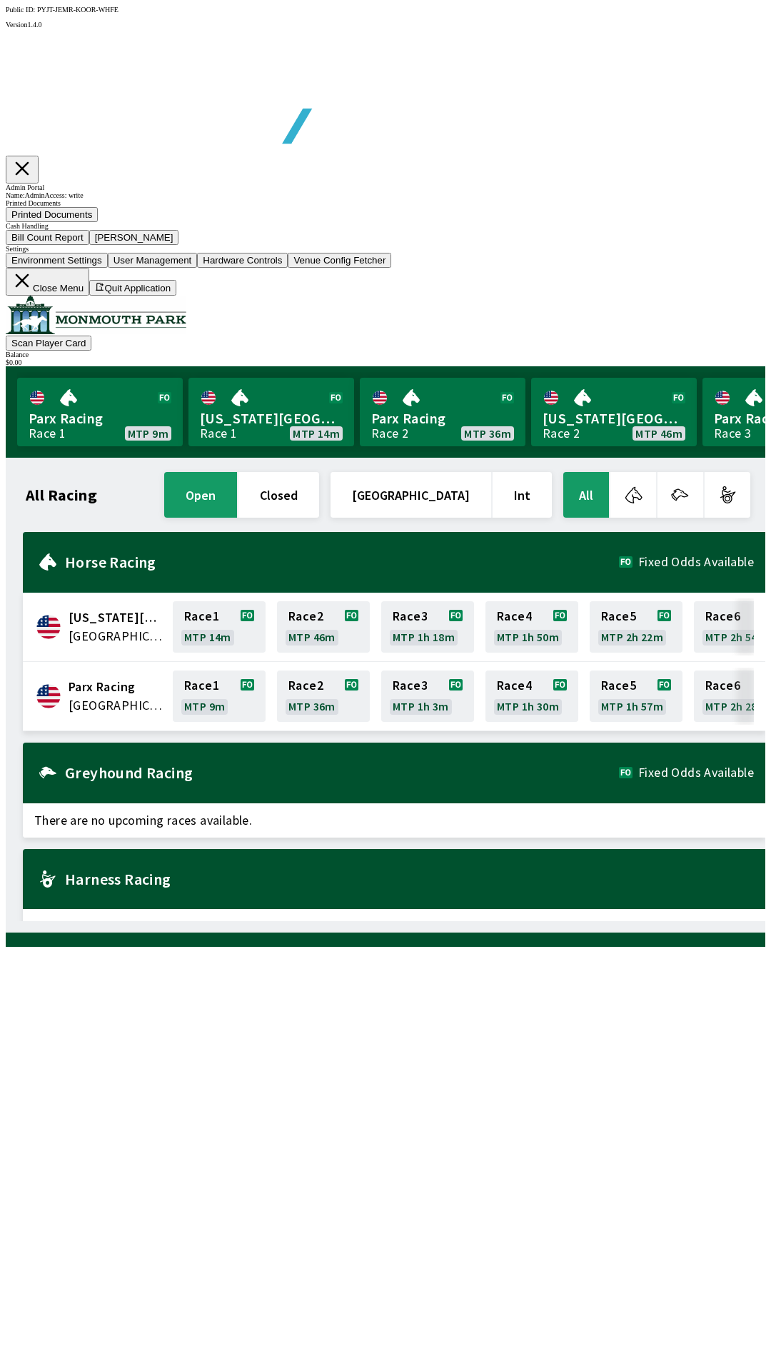
click at [89, 245] on button "Bill Count Report" at bounding box center [48, 237] width 84 height 15
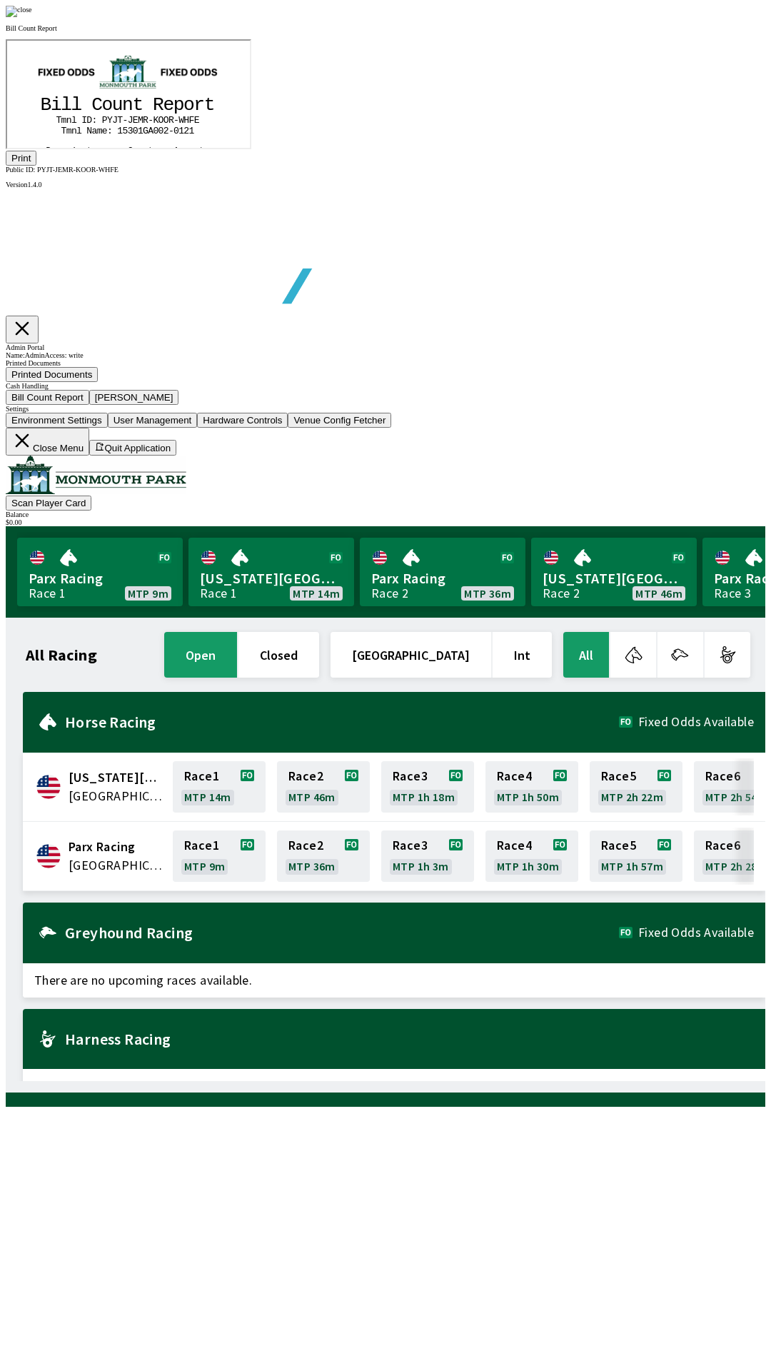
click at [32, 17] on img at bounding box center [19, 11] width 26 height 11
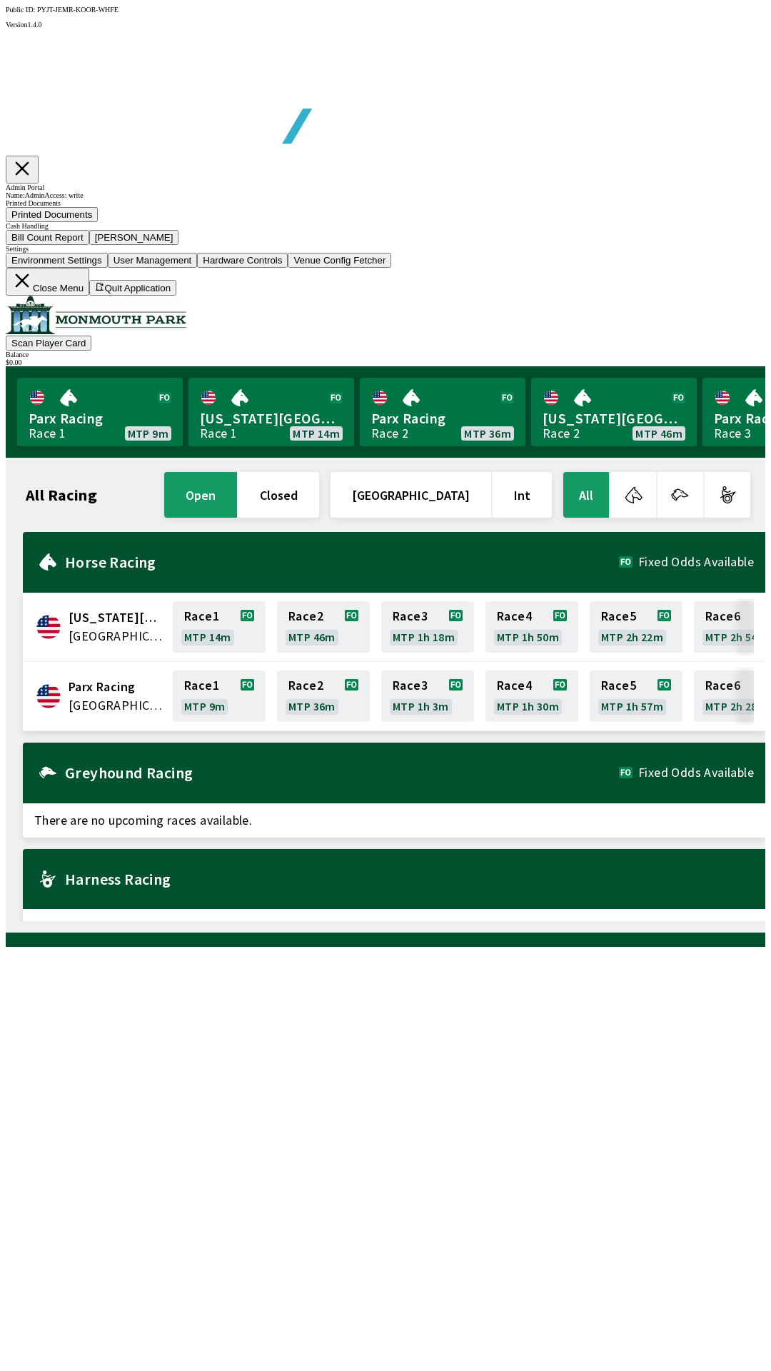
click at [89, 296] on button "Close Menu" at bounding box center [48, 282] width 84 height 28
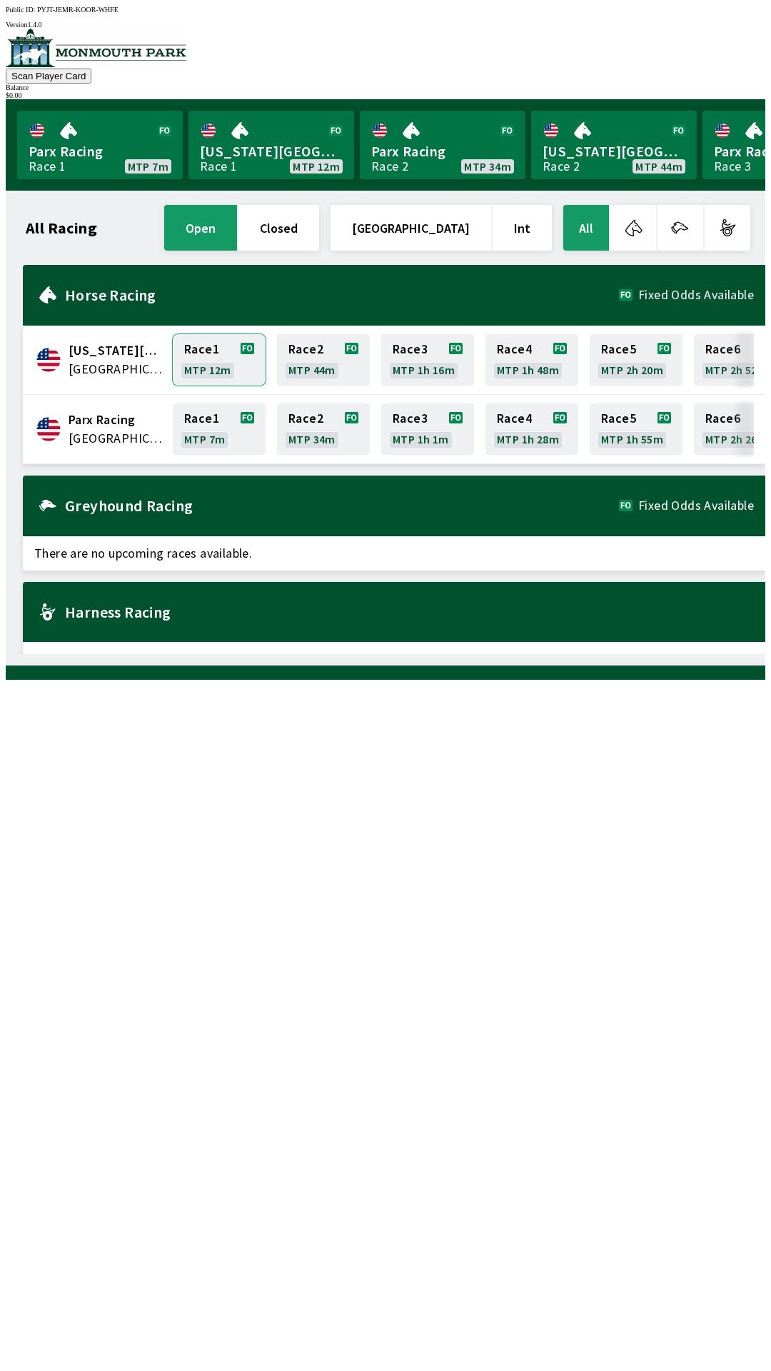
click at [190, 356] on link "Race 1 MTP 12m" at bounding box center [219, 359] width 93 height 51
